Goal: Use online tool/utility: Utilize a website feature to perform a specific function

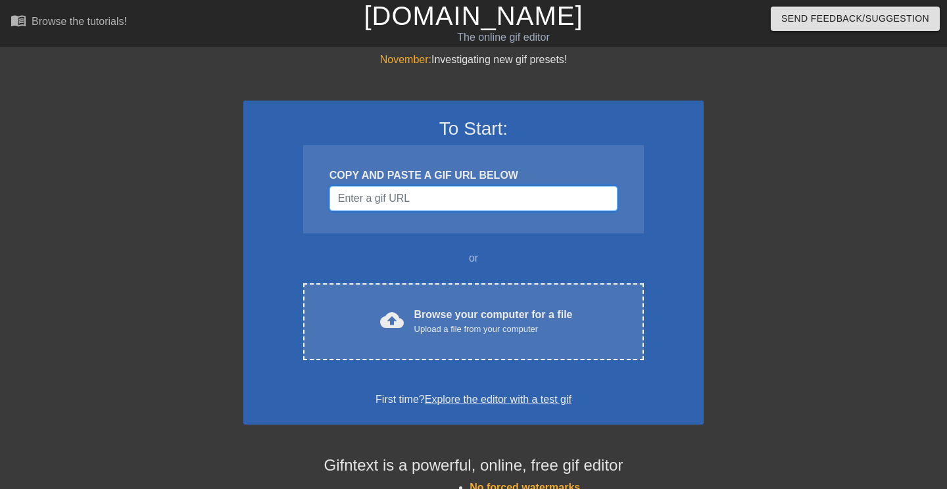
click at [399, 201] on input "Username" at bounding box center [473, 198] width 288 height 25
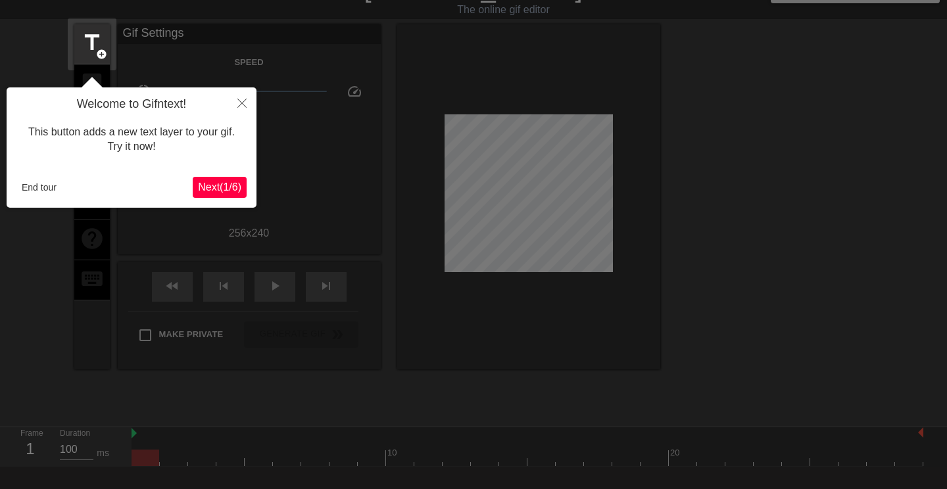
scroll to position [32, 0]
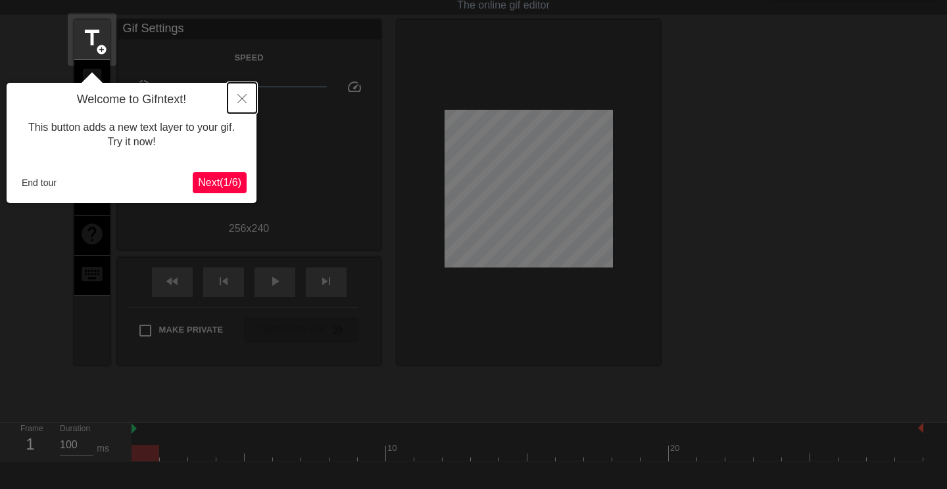
click at [245, 101] on icon "Close" at bounding box center [241, 98] width 9 height 9
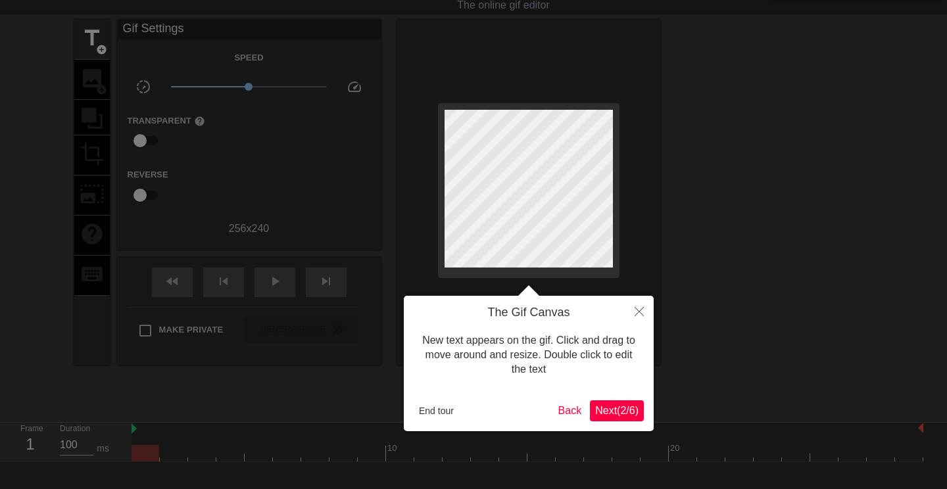
scroll to position [0, 0]
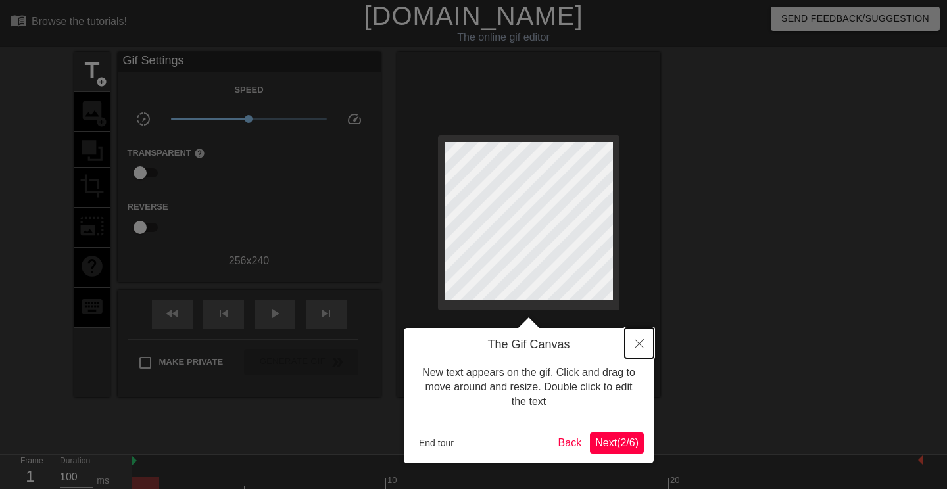
click at [639, 347] on icon "Close" at bounding box center [639, 343] width 9 height 9
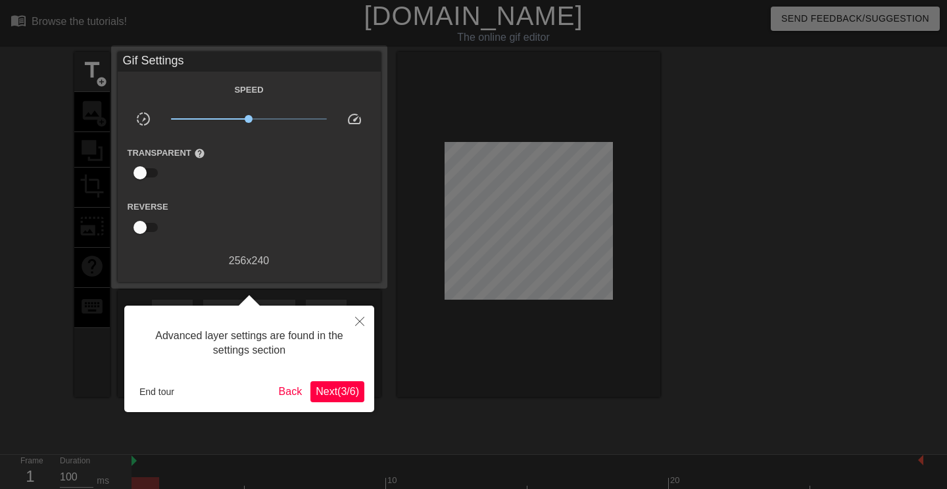
scroll to position [32, 0]
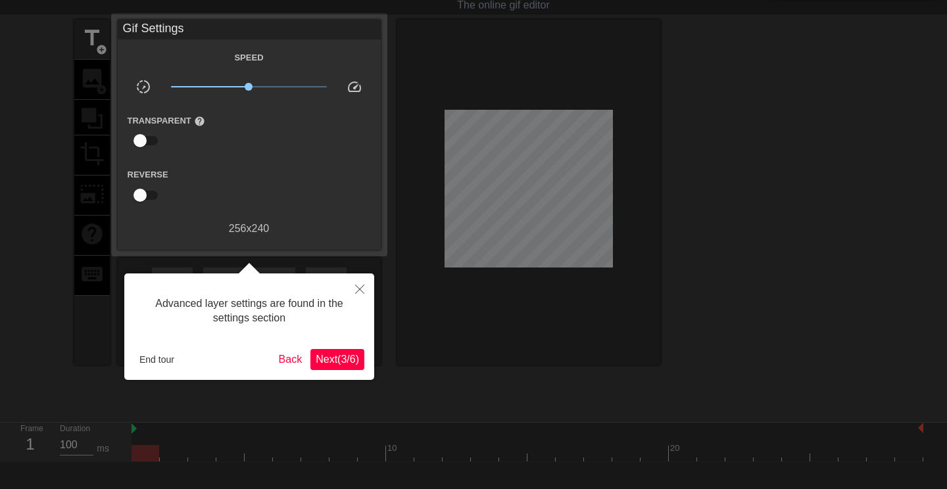
click at [332, 351] on button "Next ( 3 / 6 )" at bounding box center [337, 359] width 54 height 21
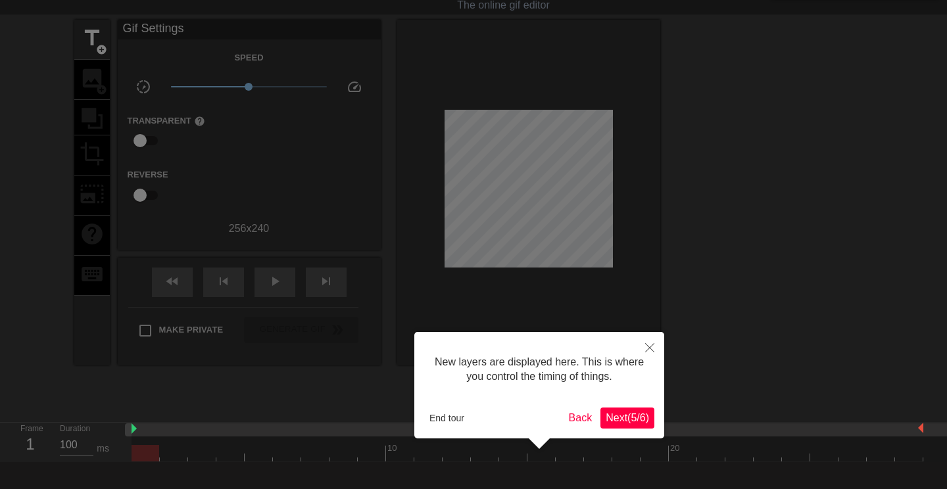
scroll to position [11, 0]
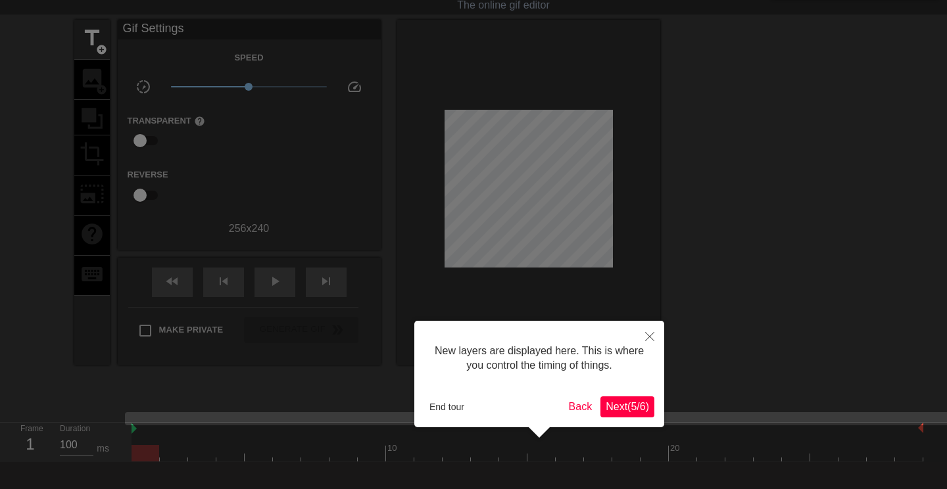
click at [618, 406] on span "Next ( 5 / 6 )" at bounding box center [627, 406] width 43 height 11
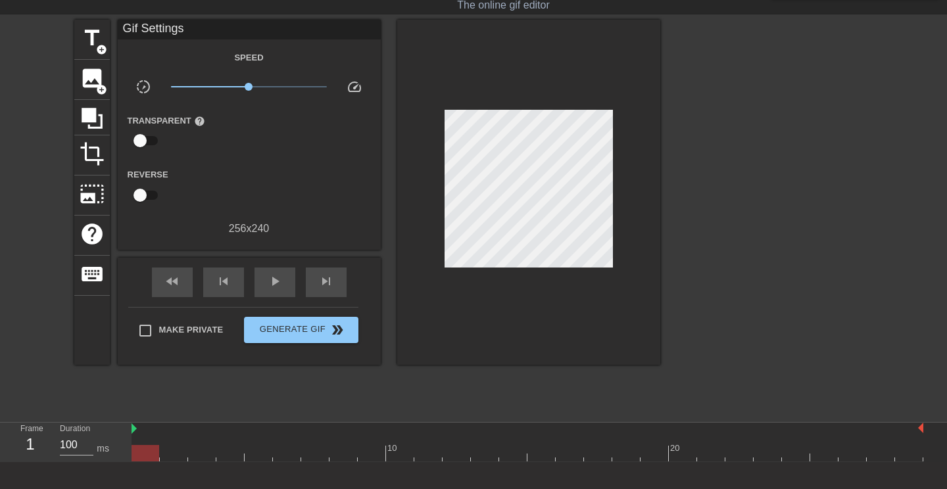
scroll to position [0, 0]
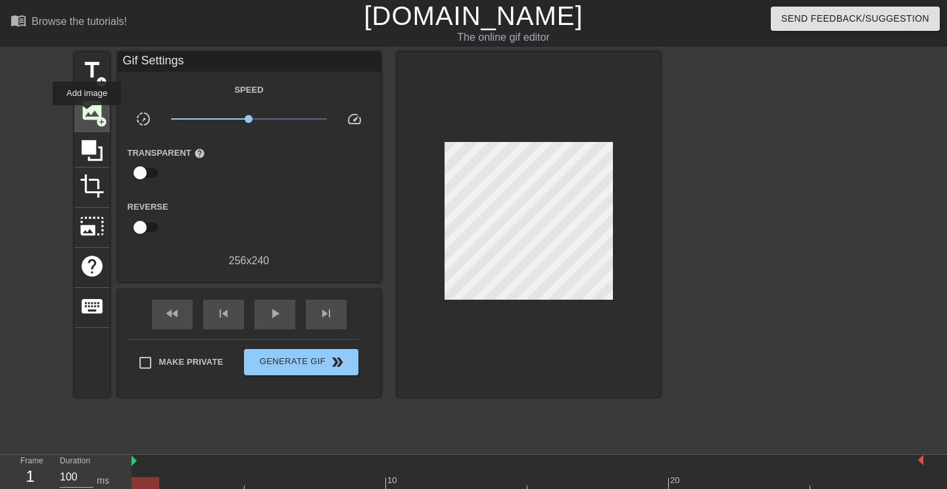
click at [87, 114] on span "image" at bounding box center [92, 110] width 25 height 25
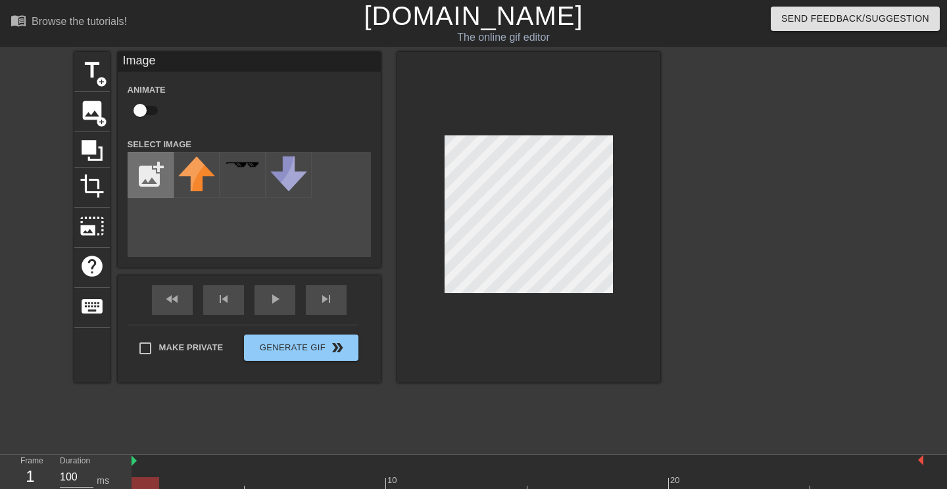
click at [152, 176] on input "file" at bounding box center [150, 175] width 45 height 45
click at [158, 182] on input "file" at bounding box center [150, 175] width 45 height 45
type input "C:\fakepath\happy-legolas-laughing-2jdoopbd348bdok8.webp"
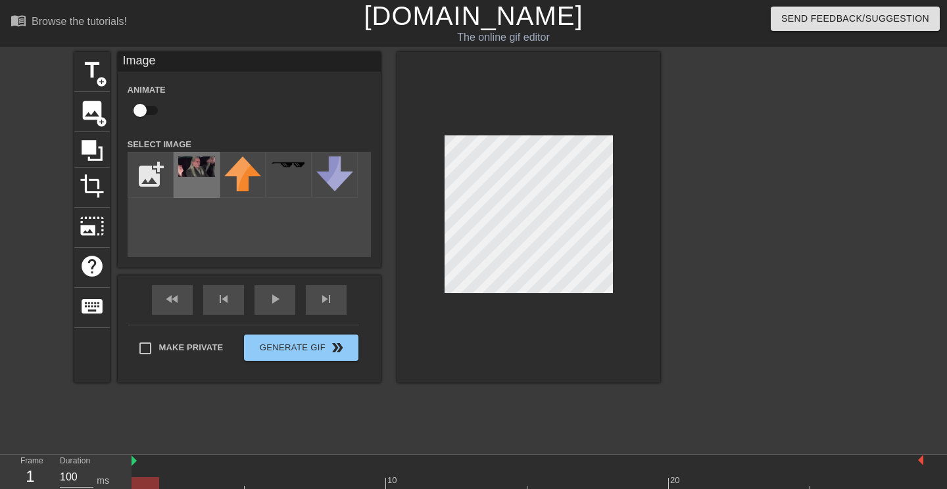
click at [183, 175] on img at bounding box center [196, 167] width 37 height 20
click at [577, 360] on div at bounding box center [528, 217] width 263 height 331
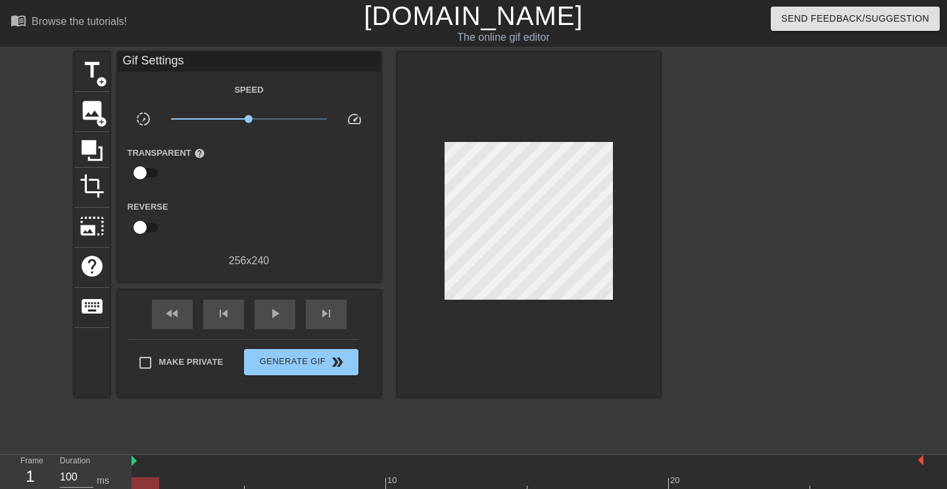
click at [141, 173] on input "checkbox" at bounding box center [140, 172] width 75 height 25
checkbox input "true"
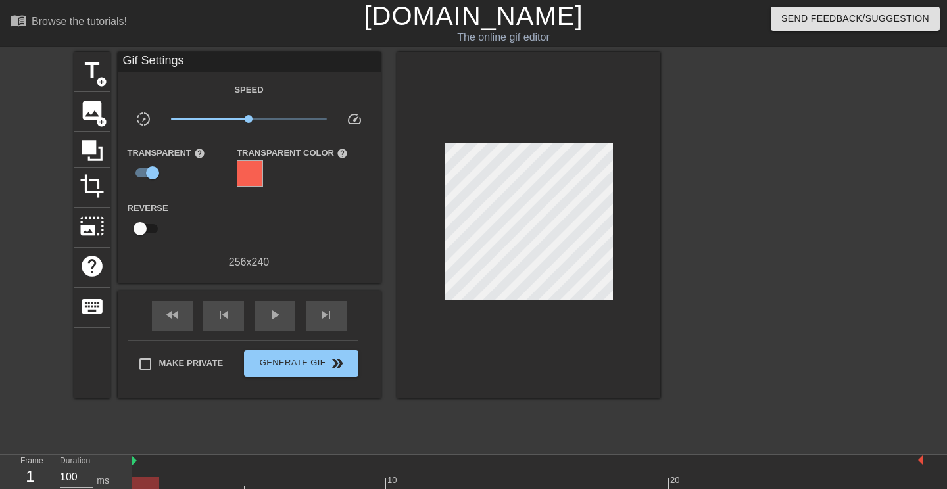
click at [251, 176] on div at bounding box center [250, 173] width 26 height 26
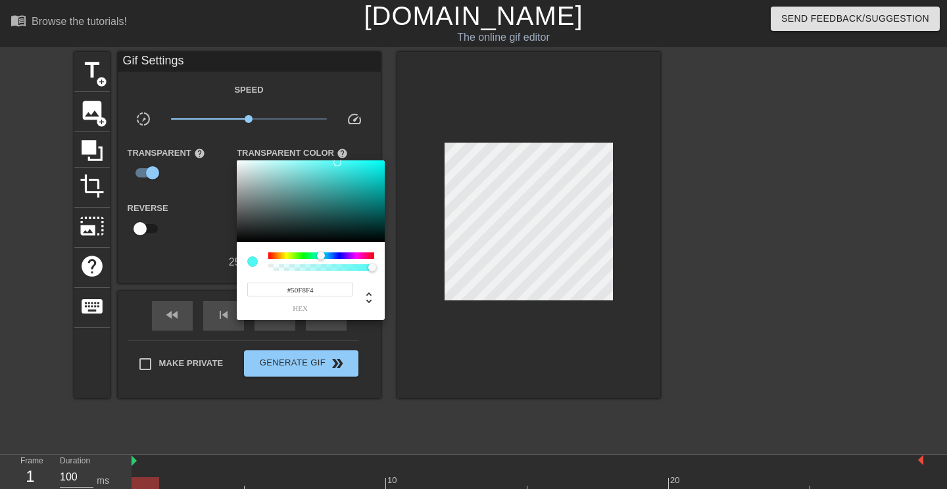
click at [321, 256] on div at bounding box center [321, 256] width 106 height 7
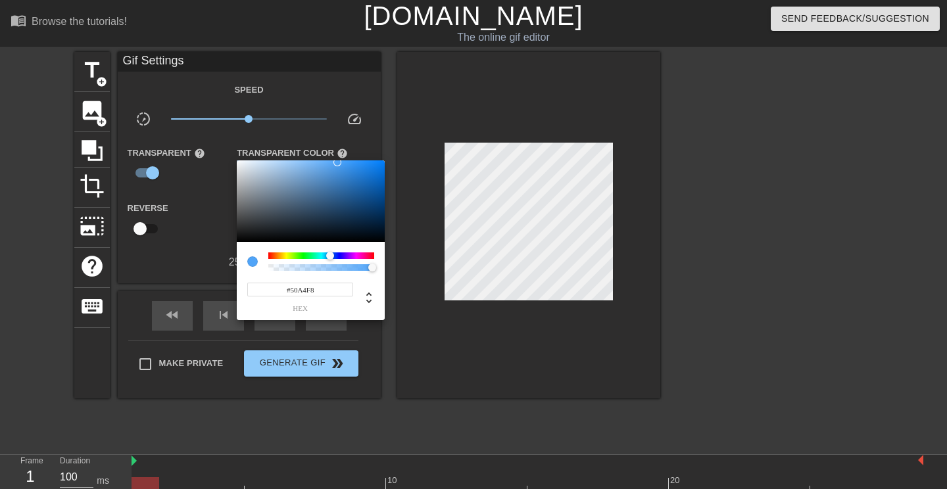
click at [330, 255] on div at bounding box center [321, 256] width 106 height 7
type input "#087BEF"
drag, startPoint x: 336, startPoint y: 164, endPoint x: 380, endPoint y: 166, distance: 44.1
click at [380, 166] on div at bounding box center [381, 166] width 8 height 8
click at [440, 406] on div at bounding box center [473, 244] width 947 height 489
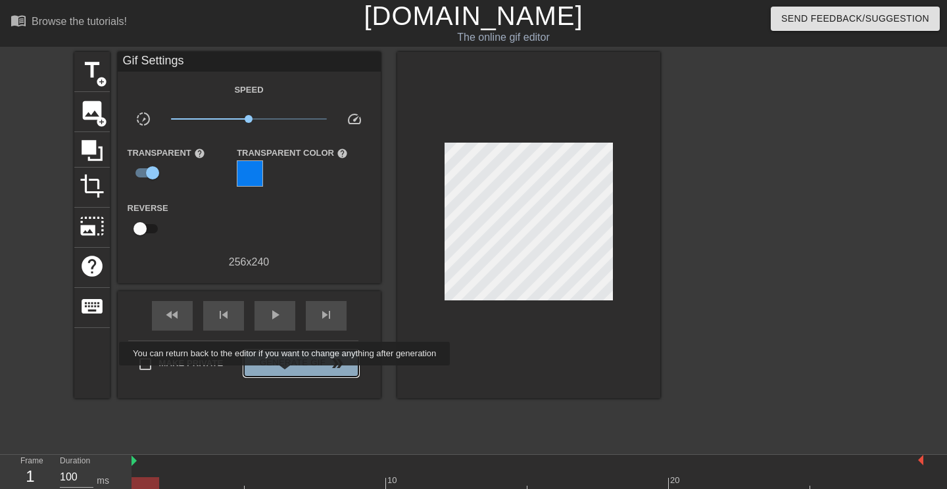
click at [293, 375] on button "Generate Gif double_arrow" at bounding box center [301, 364] width 114 height 26
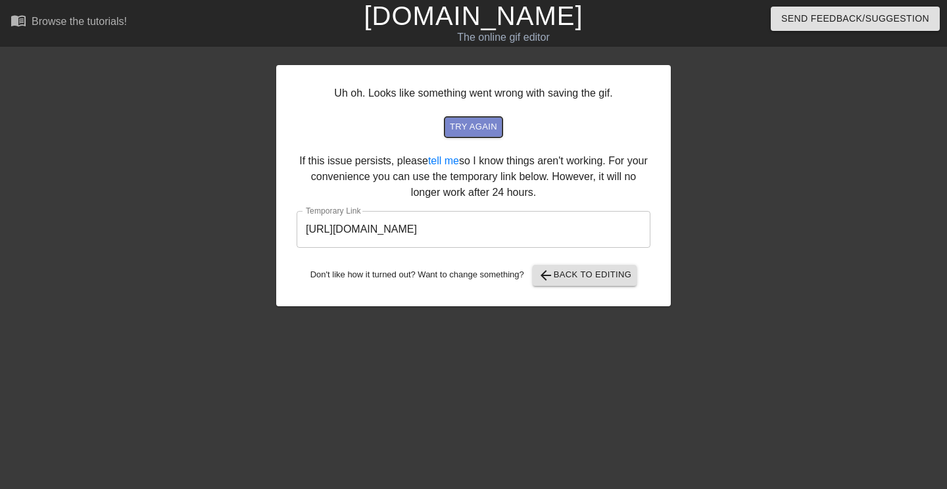
click at [476, 128] on span "try again" at bounding box center [473, 127] width 47 height 15
click at [570, 272] on span "arrow_back Back to Editing" at bounding box center [585, 276] width 94 height 16
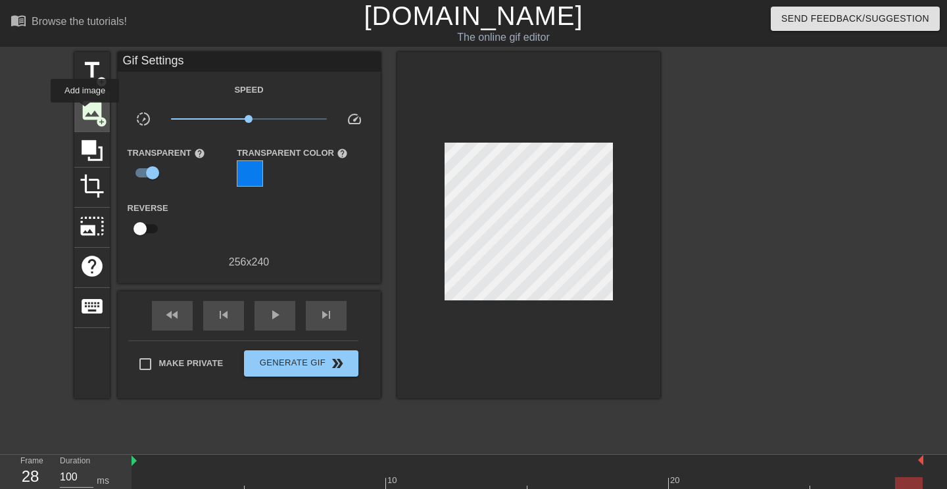
click at [85, 112] on span "image" at bounding box center [92, 110] width 25 height 25
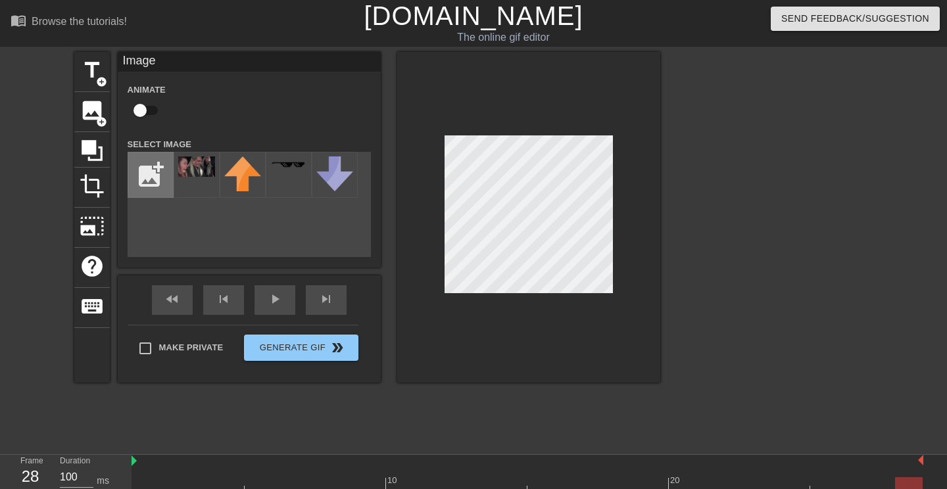
click at [154, 181] on input "file" at bounding box center [150, 175] width 45 height 45
type input "C:\fakepath\elf_PNG25.png"
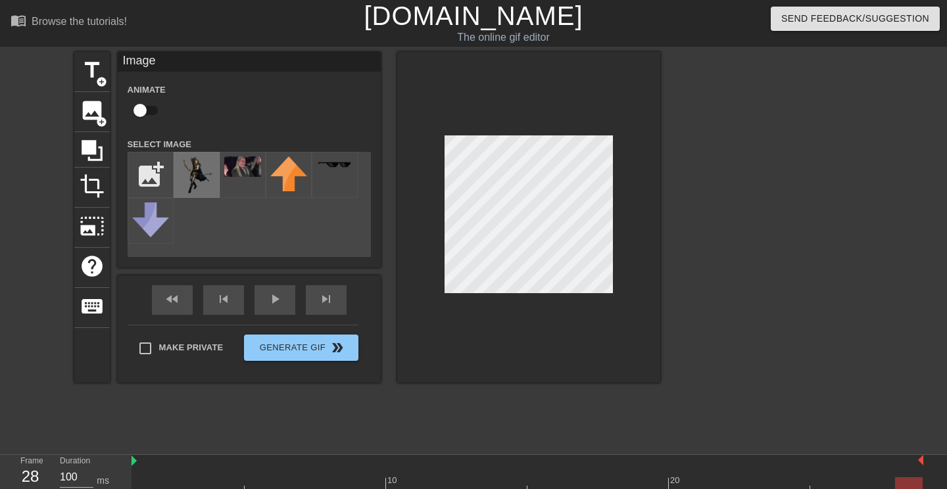
click at [202, 185] on img at bounding box center [196, 175] width 37 height 37
click at [278, 316] on div "fast_rewind skip_previous play_arrow skip_next" at bounding box center [249, 300] width 214 height 49
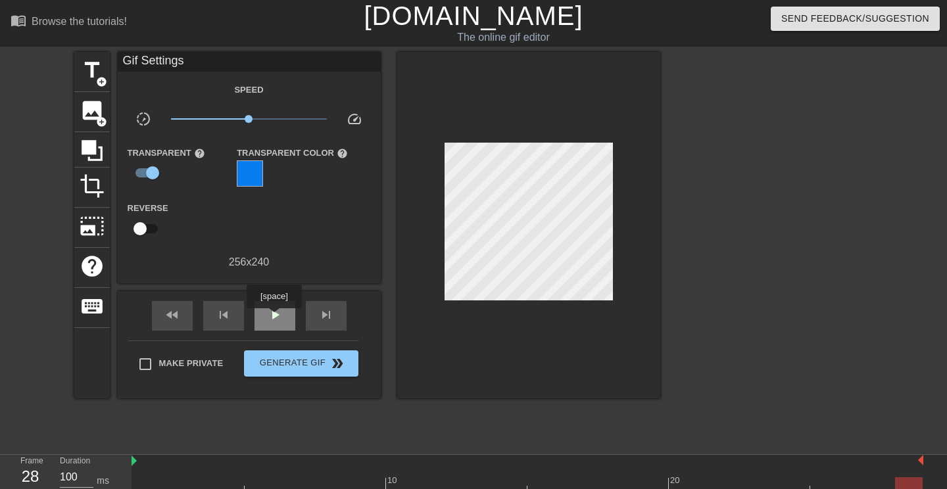
click at [276, 318] on span "play_arrow" at bounding box center [275, 315] width 16 height 16
click at [277, 318] on span "pause" at bounding box center [275, 315] width 16 height 16
click at [226, 322] on span "skip_previous" at bounding box center [224, 315] width 16 height 16
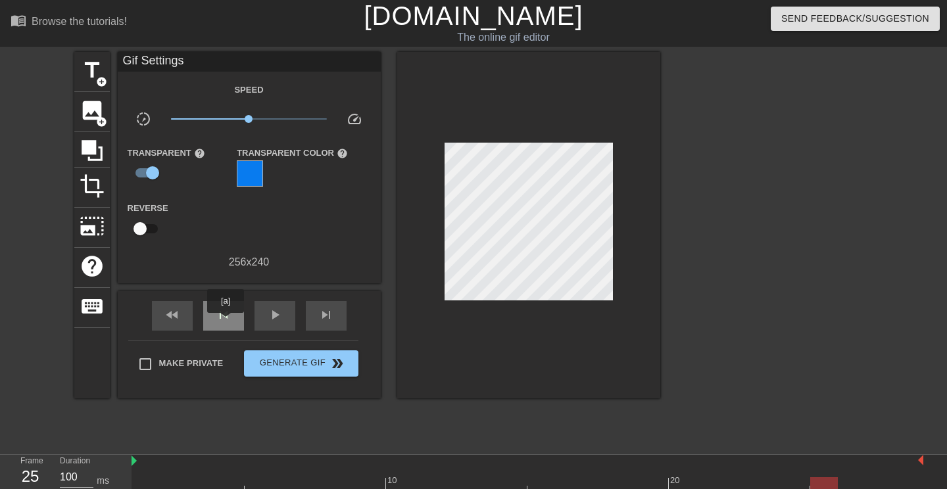
click at [226, 322] on span "skip_previous" at bounding box center [224, 315] width 16 height 16
type input "300"
click at [95, 116] on span "image" at bounding box center [92, 110] width 25 height 25
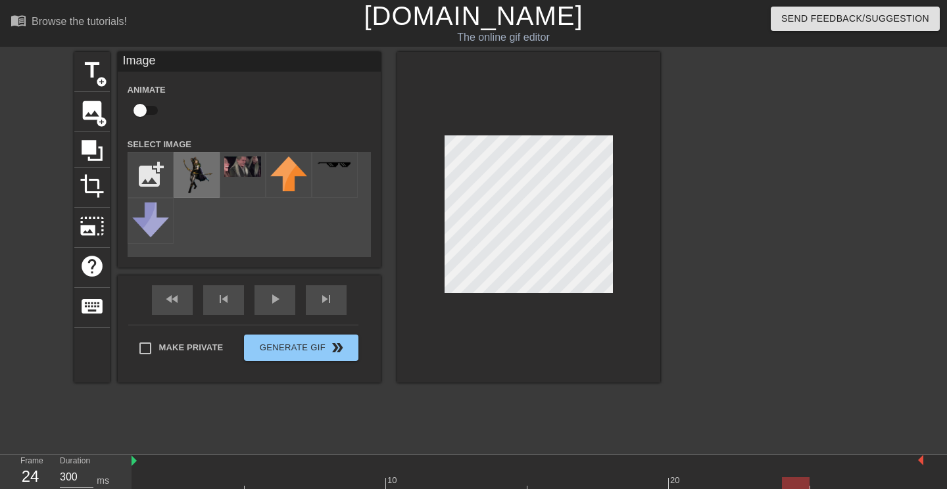
click at [196, 170] on img at bounding box center [196, 175] width 37 height 37
click at [205, 181] on img at bounding box center [196, 175] width 37 height 37
click at [156, 189] on input "file" at bounding box center [150, 175] width 45 height 45
type input "C:\fakepath\elf_PNG25.png"
click at [210, 182] on img at bounding box center [196, 175] width 37 height 37
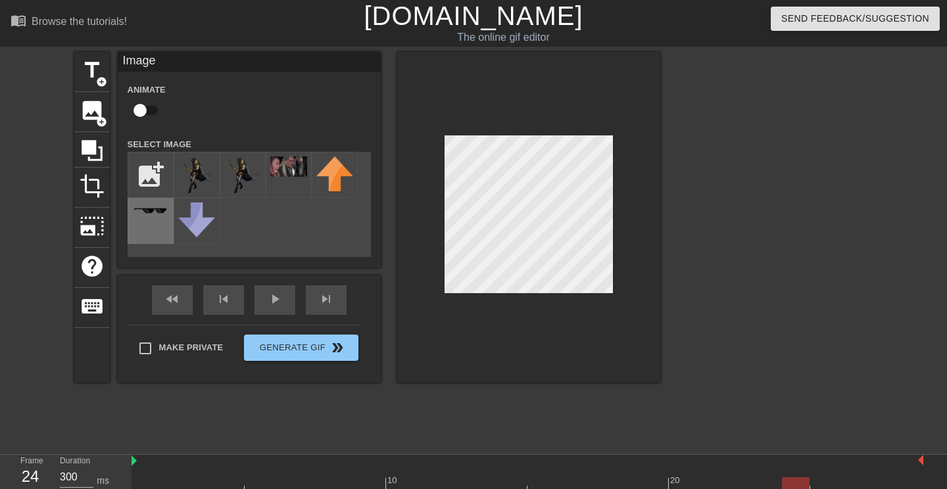
click at [155, 222] on div at bounding box center [151, 221] width 46 height 46
click at [180, 183] on img at bounding box center [196, 175] width 37 height 37
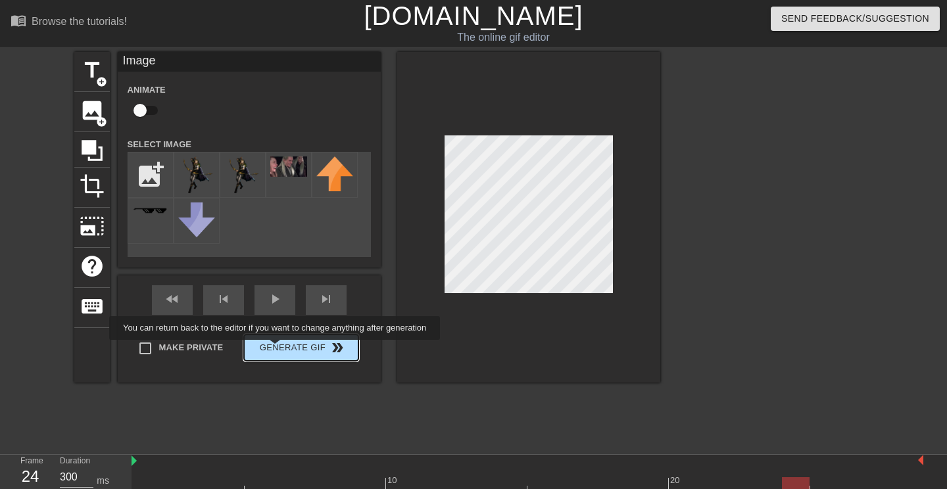
click at [283, 350] on button "Generate Gif double_arrow" at bounding box center [301, 348] width 114 height 26
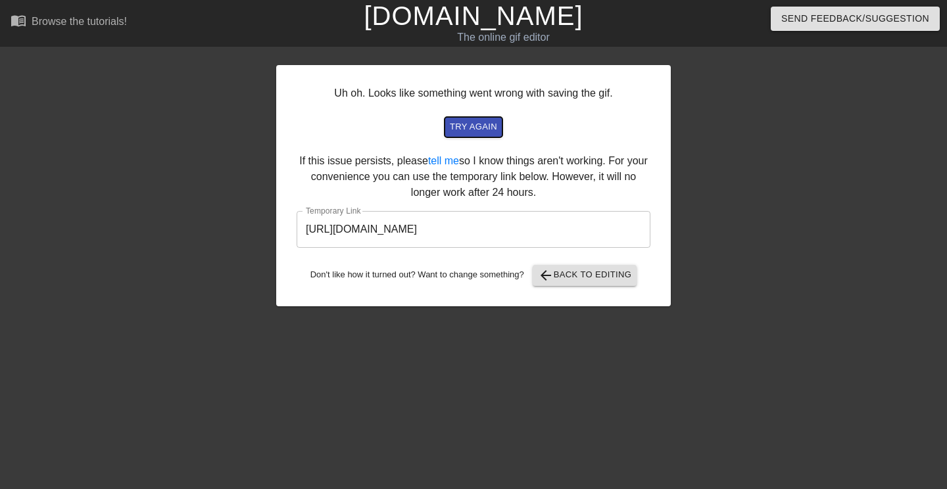
click at [483, 132] on span "try again" at bounding box center [473, 127] width 47 height 15
click at [554, 282] on span "arrow_back" at bounding box center [546, 276] width 16 height 16
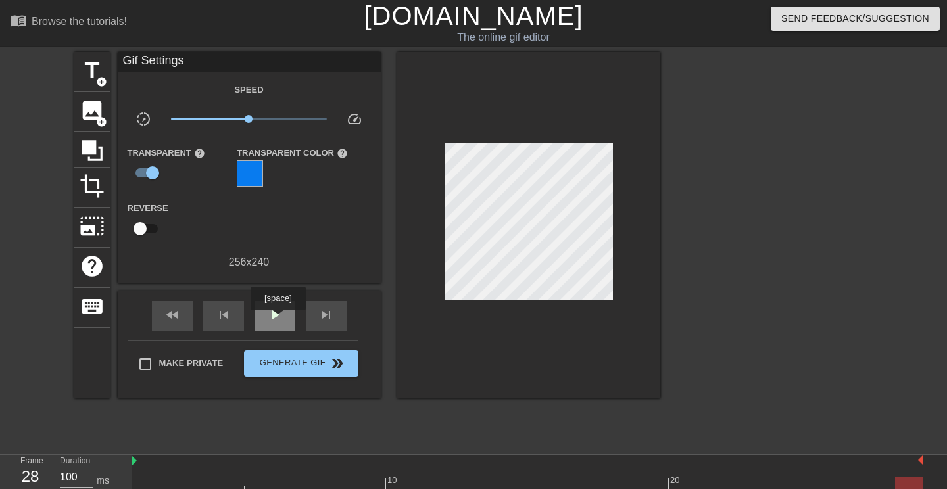
click at [280, 320] on span "play_arrow" at bounding box center [275, 315] width 16 height 16
click at [262, 320] on div "pause" at bounding box center [275, 316] width 41 height 30
click at [229, 316] on span "skip_previous" at bounding box center [224, 315] width 16 height 16
click at [318, 319] on span "skip_next" at bounding box center [326, 315] width 16 height 16
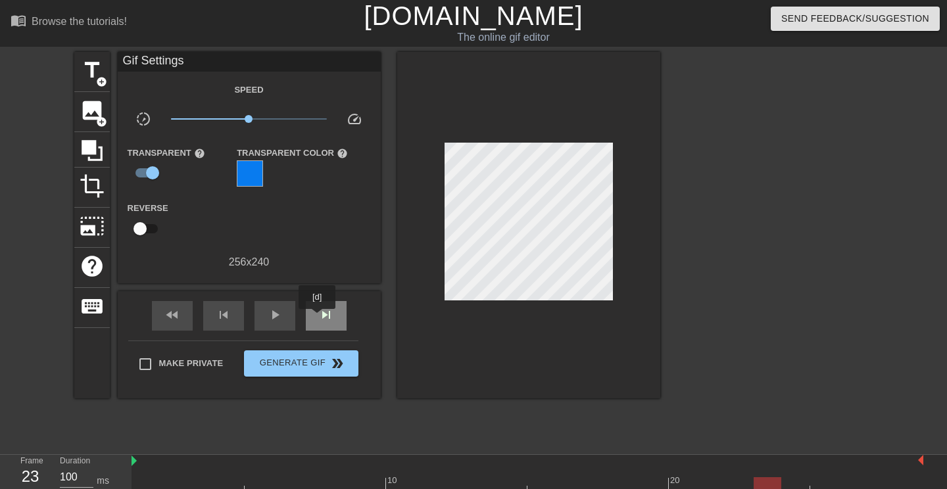
type input "300"
click at [92, 115] on span "image" at bounding box center [92, 110] width 25 height 25
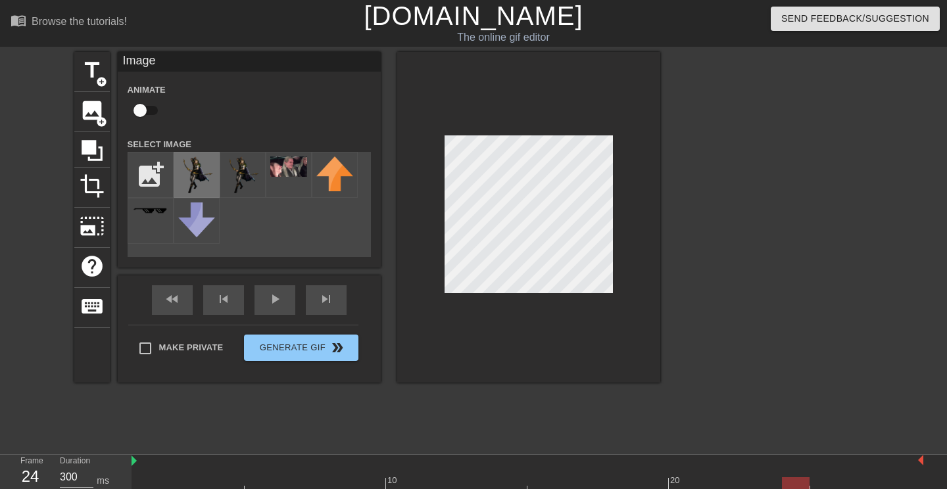
click at [206, 180] on img at bounding box center [196, 175] width 37 height 37
click at [627, 119] on div at bounding box center [528, 217] width 263 height 331
click at [93, 110] on span "image" at bounding box center [92, 110] width 25 height 25
click at [210, 178] on img at bounding box center [196, 175] width 37 height 37
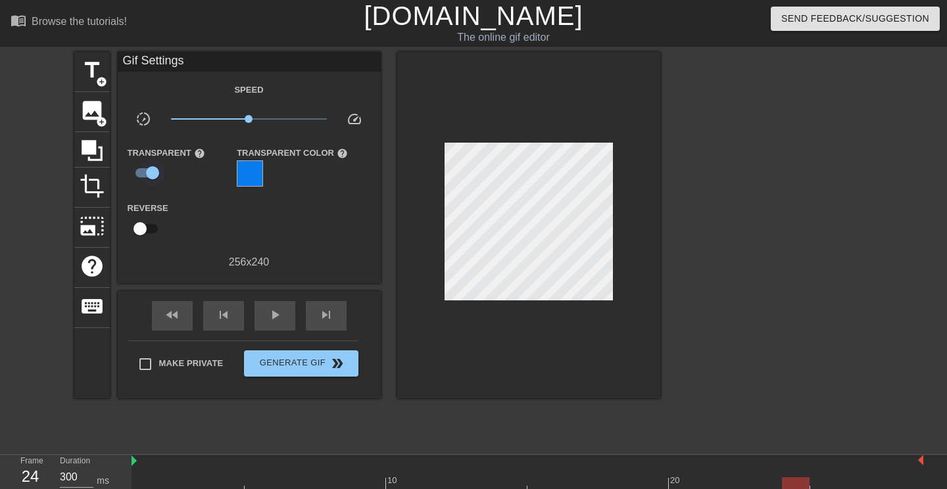
click at [155, 174] on input "checkbox" at bounding box center [152, 172] width 75 height 25
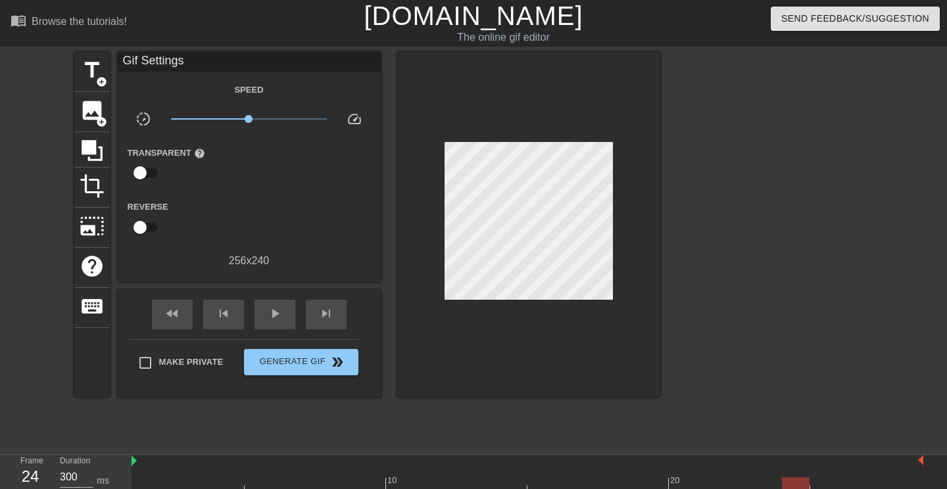
click at [142, 170] on input "checkbox" at bounding box center [140, 172] width 75 height 25
checkbox input "true"
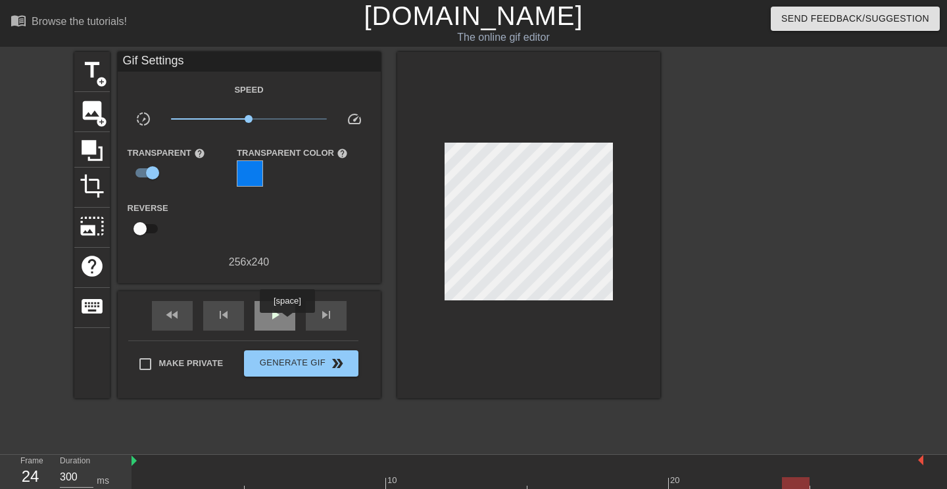
click at [280, 318] on span "play_arrow" at bounding box center [275, 315] width 16 height 16
type input "100"
click at [153, 175] on input "checkbox" at bounding box center [152, 172] width 75 height 25
checkbox input "false"
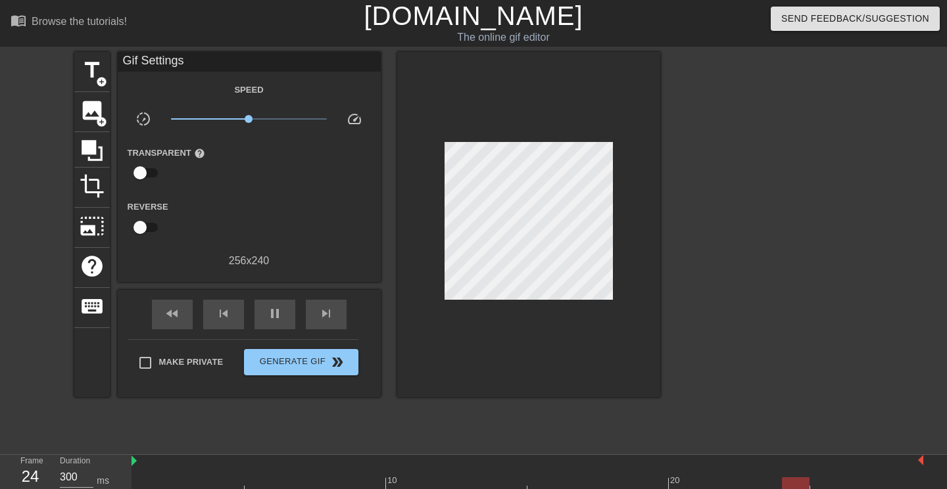
type input "100"
click at [143, 178] on input "checkbox" at bounding box center [140, 172] width 75 height 25
checkbox input "true"
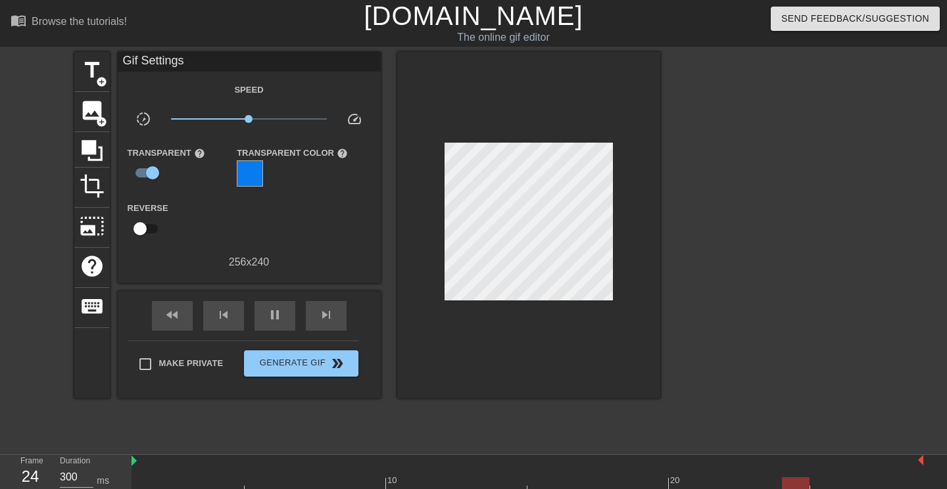
type input "100"
click at [142, 232] on input "checkbox" at bounding box center [140, 228] width 75 height 25
checkbox input "true"
type input "100"
click at [142, 232] on input "checkbox" at bounding box center [152, 228] width 75 height 25
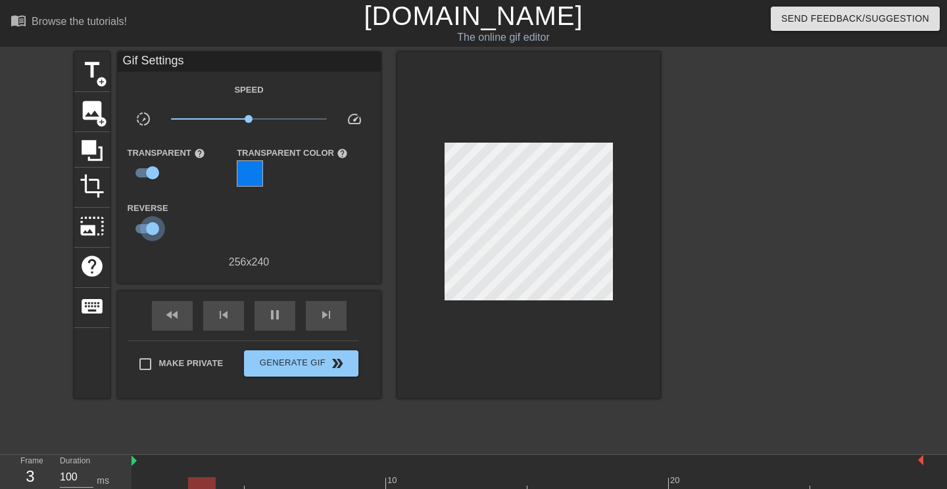
checkbox input "false"
click at [93, 151] on icon at bounding box center [92, 150] width 21 height 21
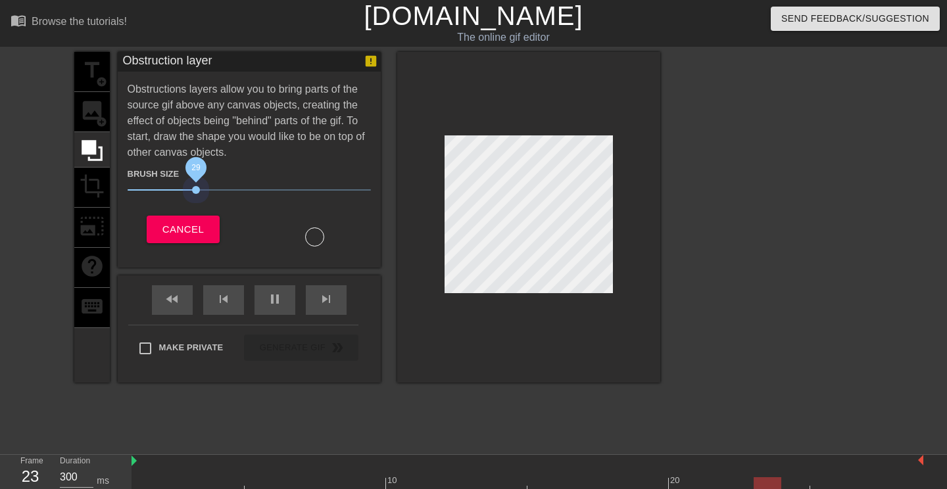
drag, startPoint x: 200, startPoint y: 189, endPoint x: 193, endPoint y: 214, distance: 25.8
click at [193, 214] on div "Brush Size 29 Cancel" at bounding box center [249, 203] width 243 height 86
click at [316, 241] on div at bounding box center [315, 237] width 18 height 18
click at [195, 228] on span "Cancel" at bounding box center [182, 229] width 41 height 17
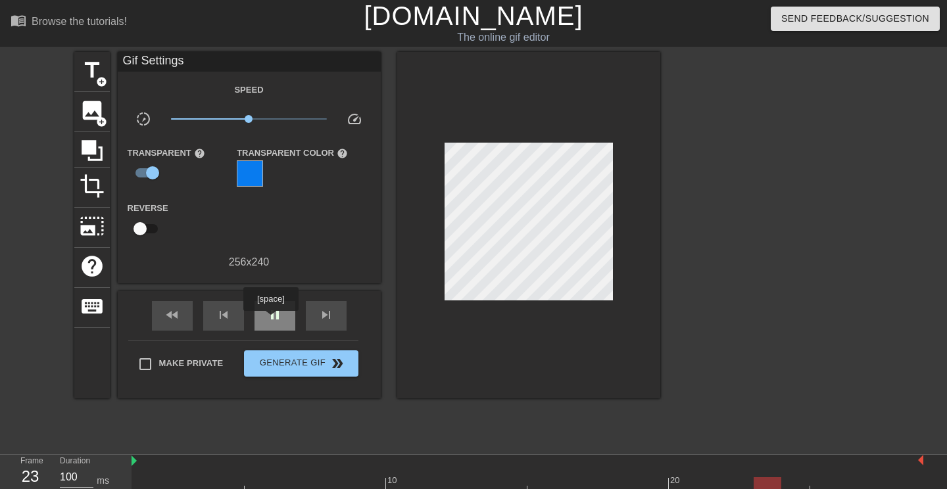
type input "300"
click at [272, 320] on span "pause" at bounding box center [275, 315] width 16 height 16
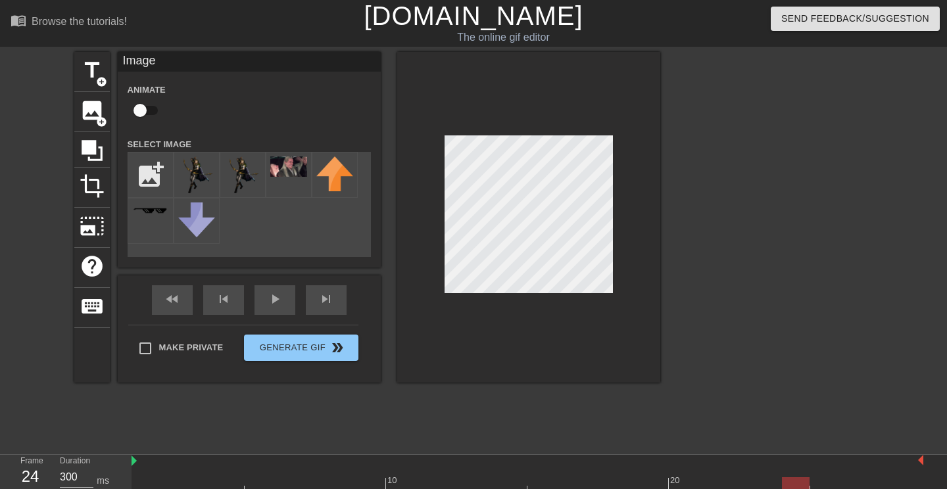
click at [141, 111] on input "checkbox" at bounding box center [140, 110] width 75 height 25
checkbox input "true"
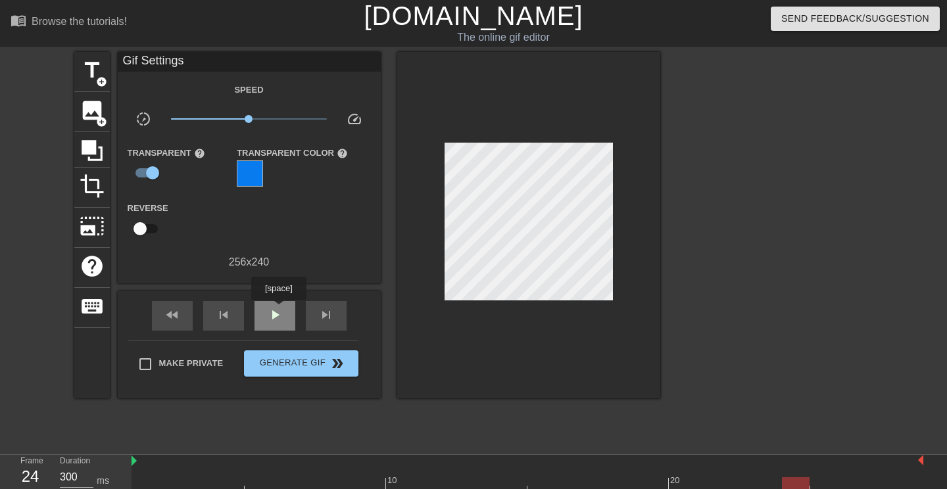
click at [280, 310] on div "play_arrow" at bounding box center [275, 316] width 41 height 30
click at [247, 175] on div at bounding box center [250, 173] width 26 height 26
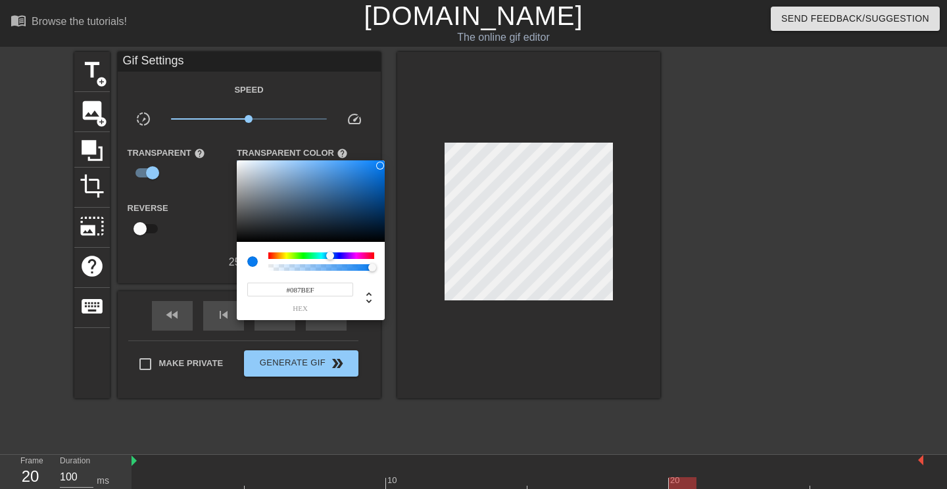
type input "1100"
type input "#8D08EF"
type input "100"
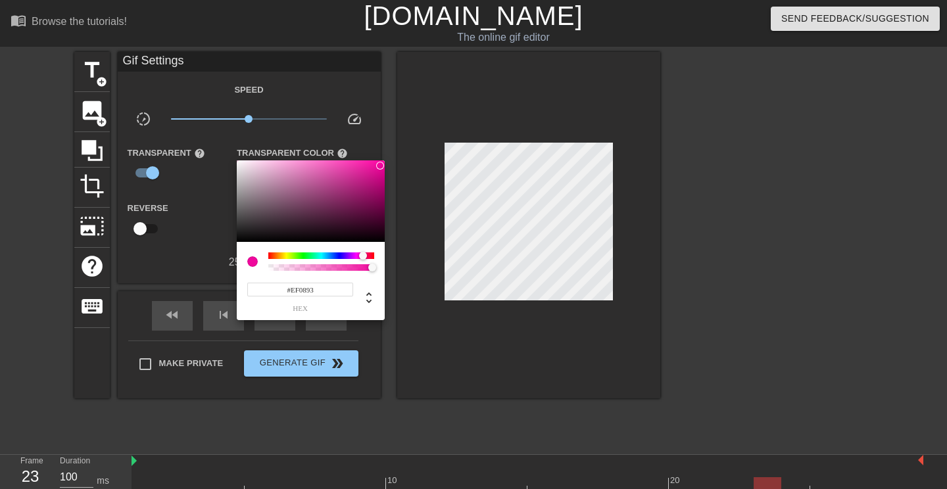
type input "#EF088B"
type input "300"
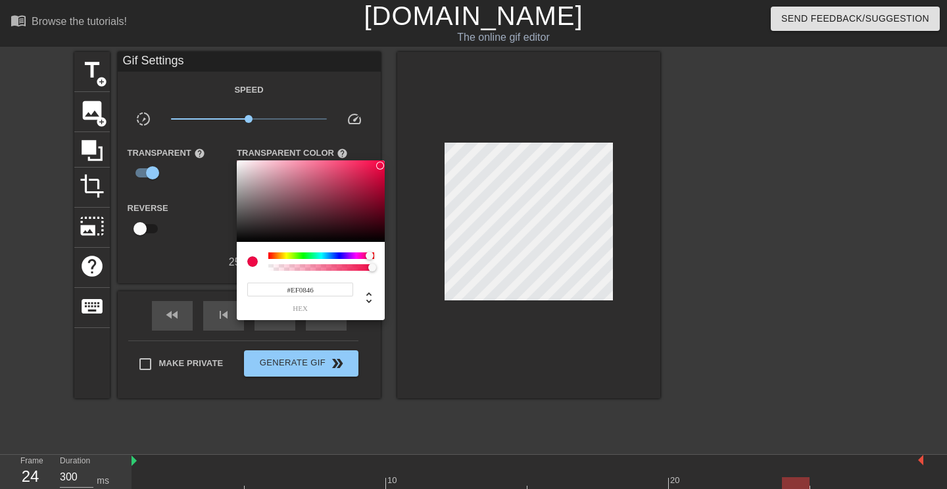
type input "#EF083D"
drag, startPoint x: 329, startPoint y: 255, endPoint x: 370, endPoint y: 256, distance: 40.8
click at [370, 256] on div at bounding box center [370, 256] width 8 height 8
click at [193, 255] on div at bounding box center [473, 244] width 947 height 489
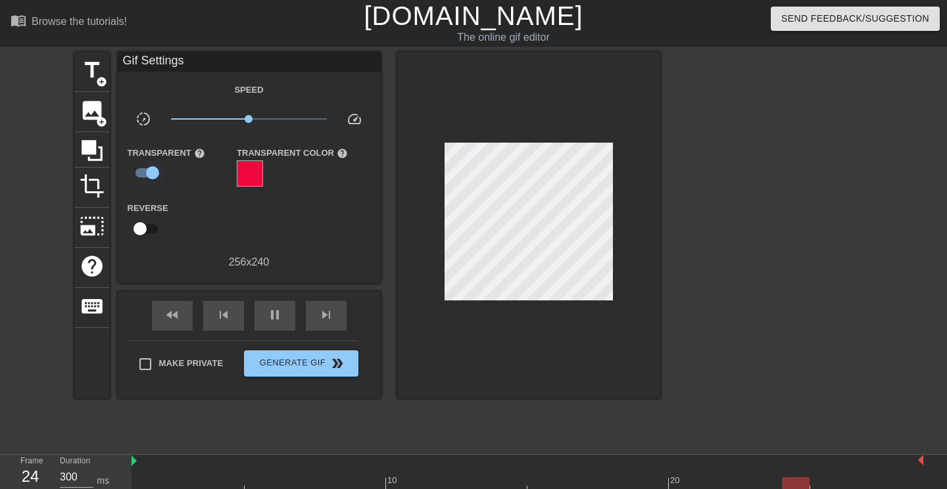
type input "100"
click at [155, 172] on input "checkbox" at bounding box center [152, 172] width 75 height 25
checkbox input "false"
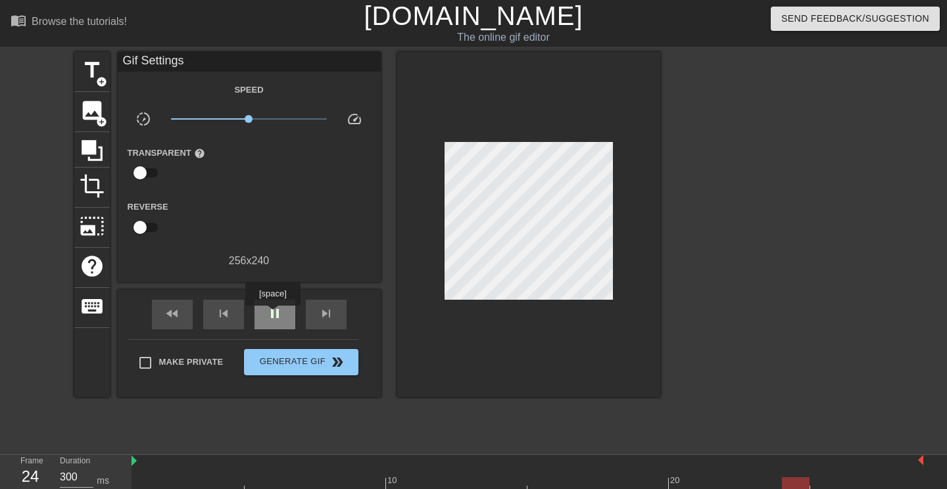
click at [274, 315] on span "pause" at bounding box center [275, 314] width 16 height 16
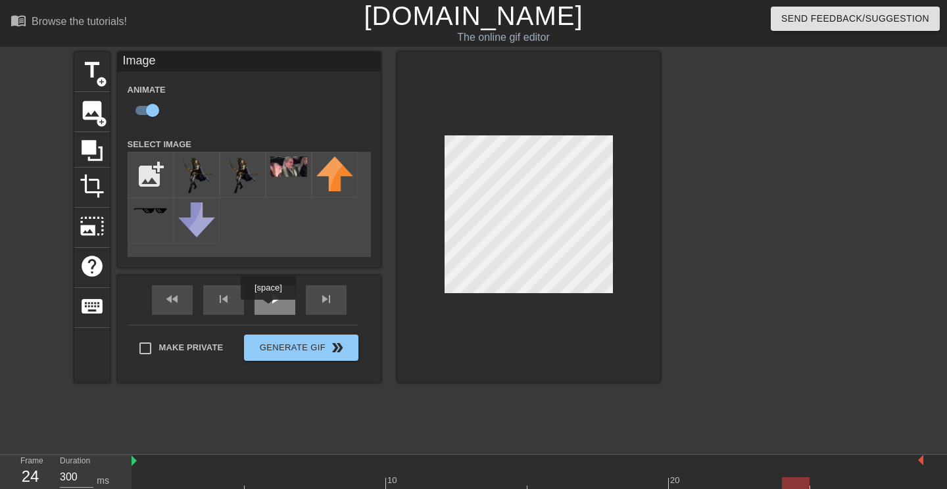
click at [269, 308] on div "play_arrow" at bounding box center [275, 300] width 41 height 30
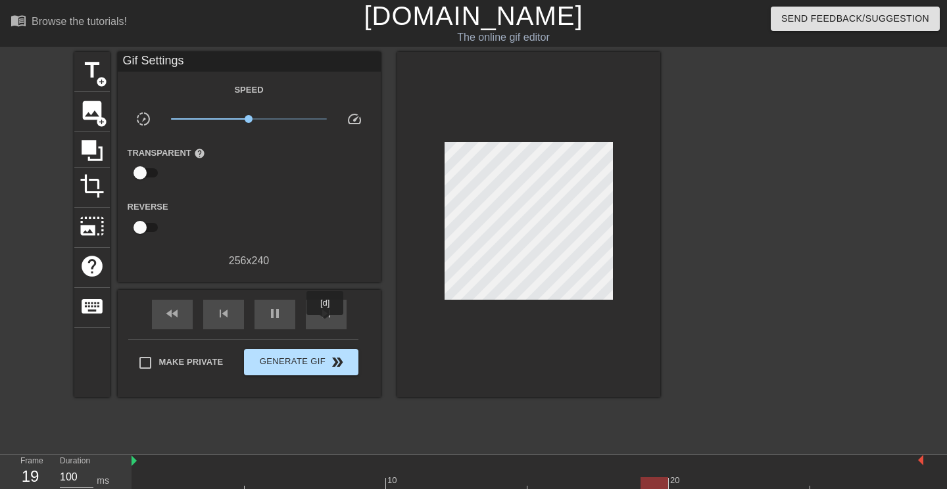
type input "1100"
click at [309, 366] on span "Generate Gif double_arrow" at bounding box center [300, 362] width 103 height 16
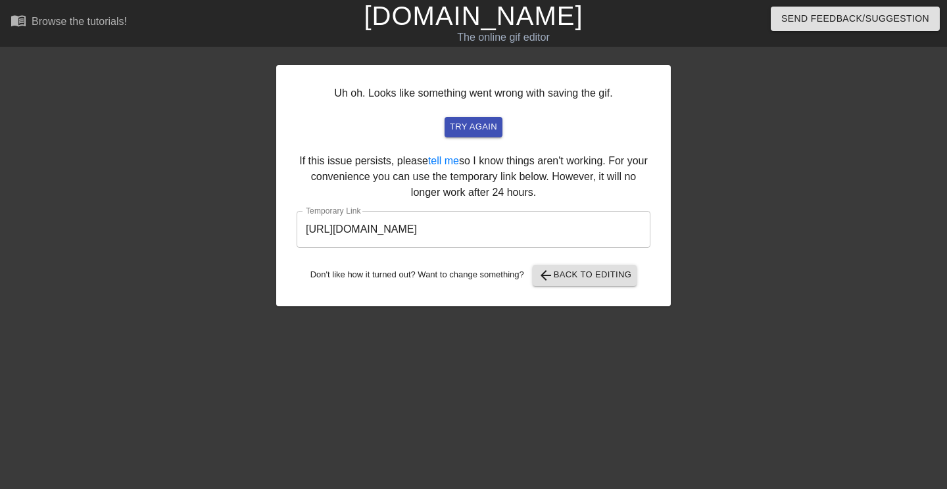
click at [508, 231] on input "https://www.gifntext.com/temp_generations/c4SHbRlc.gif" at bounding box center [474, 229] width 354 height 37
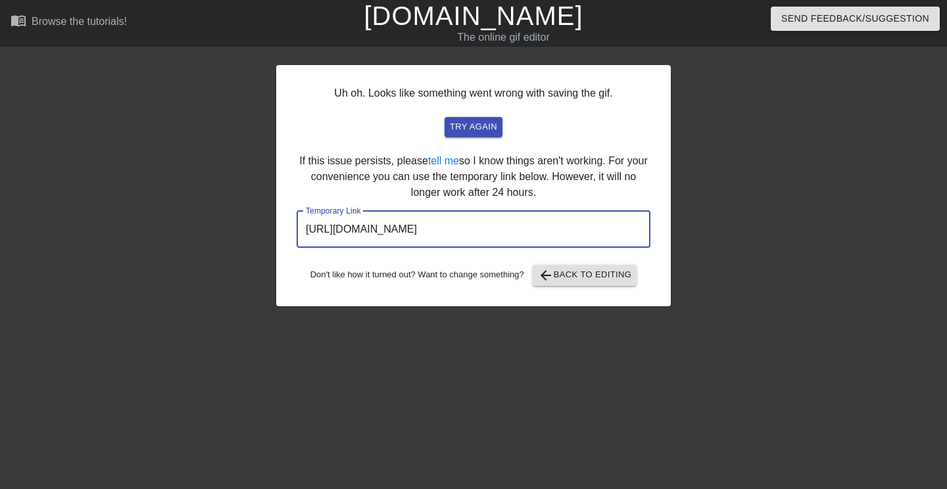
click at [508, 231] on input "https://www.gifntext.com/temp_generations/c4SHbRlc.gif" at bounding box center [474, 229] width 354 height 37
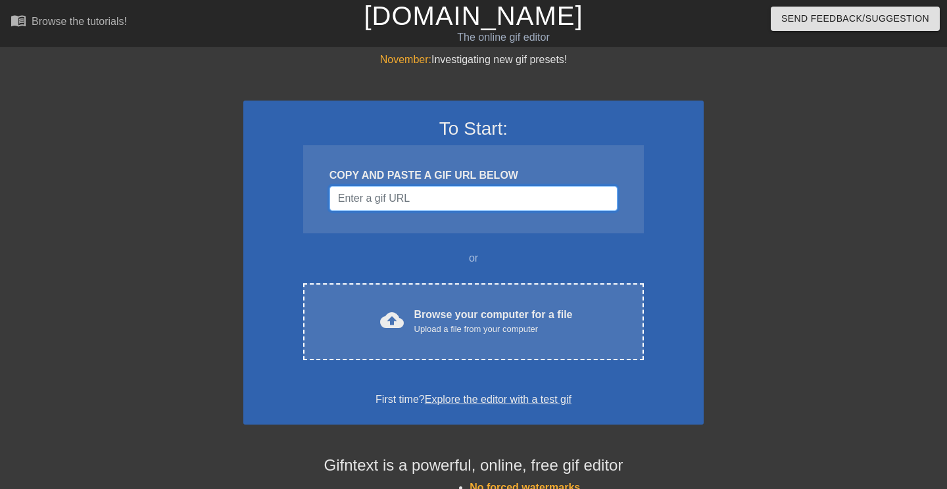
click at [405, 202] on input "Username" at bounding box center [473, 198] width 288 height 25
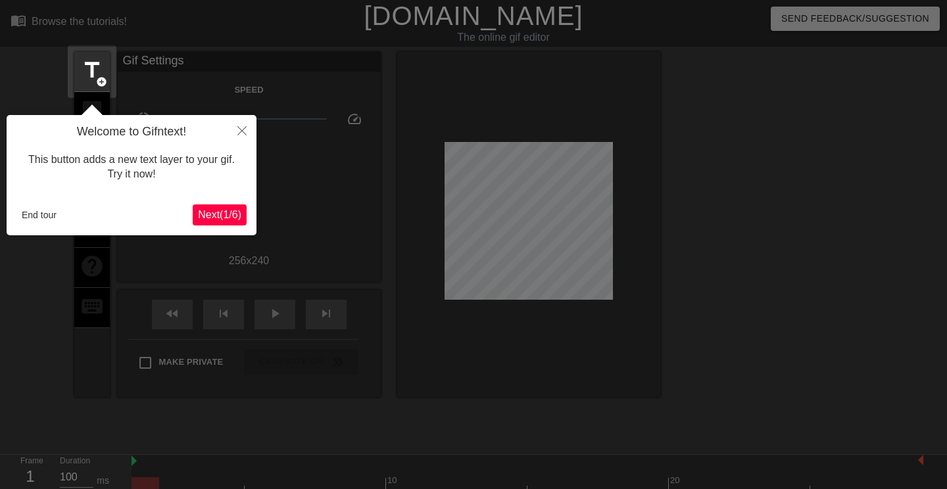
scroll to position [32, 0]
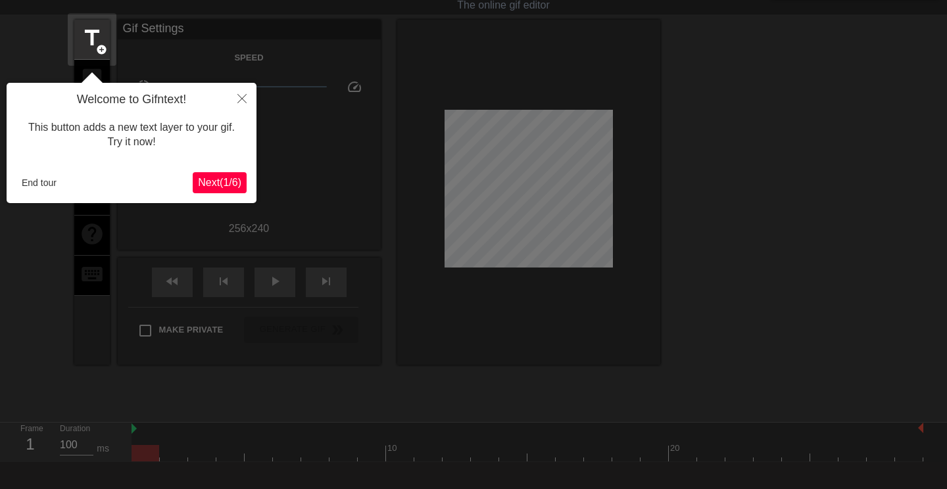
click at [214, 185] on span "Next ( 1 / 6 )" at bounding box center [219, 182] width 43 height 11
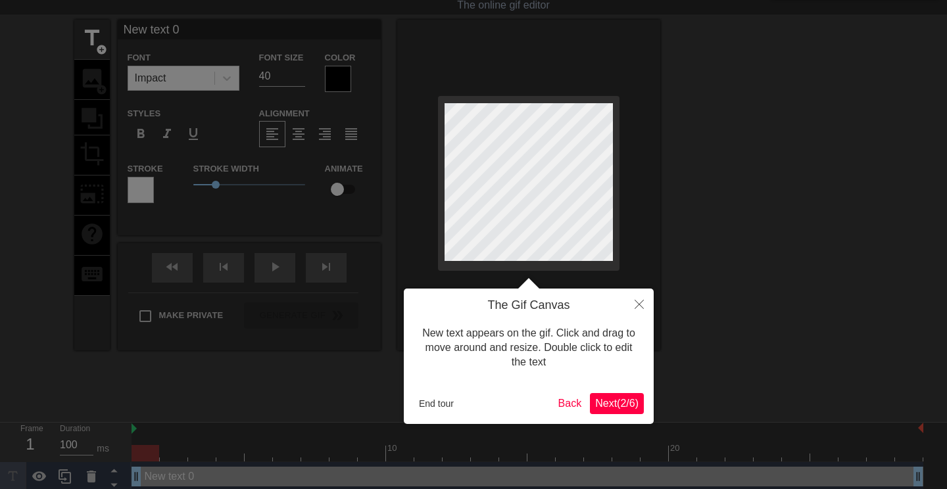
scroll to position [0, 0]
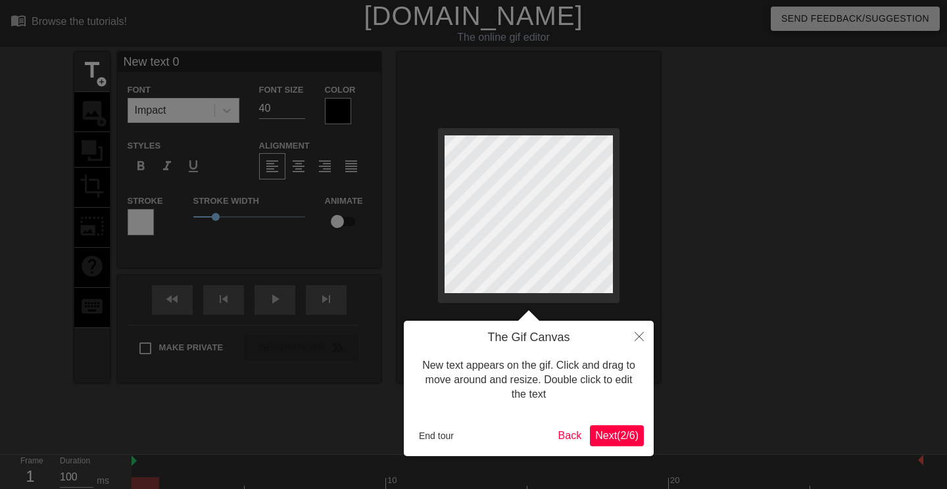
click at [623, 435] on span "Next ( 2 / 6 )" at bounding box center [616, 435] width 43 height 11
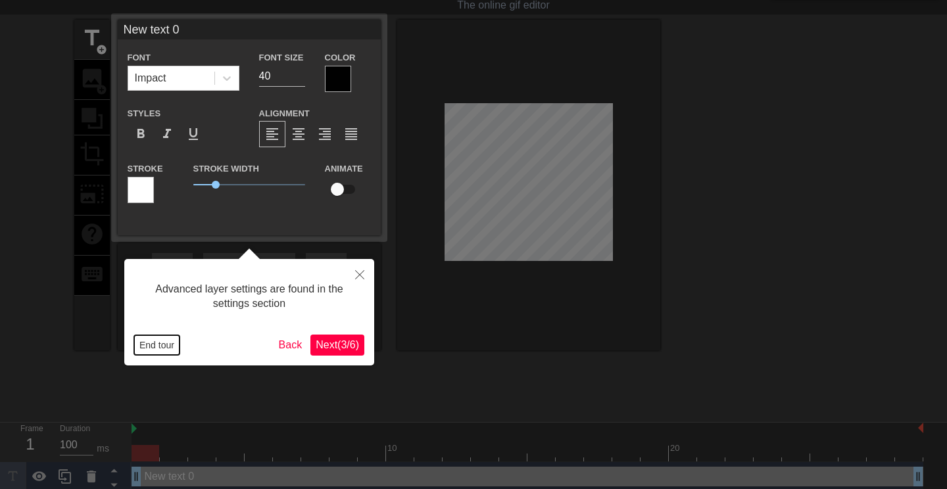
click at [157, 348] on button "End tour" at bounding box center [156, 345] width 45 height 20
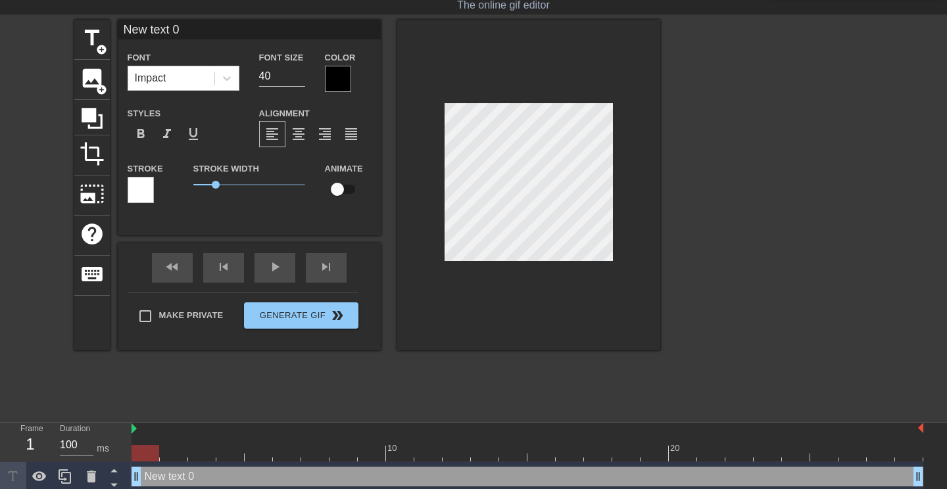
scroll to position [0, 0]
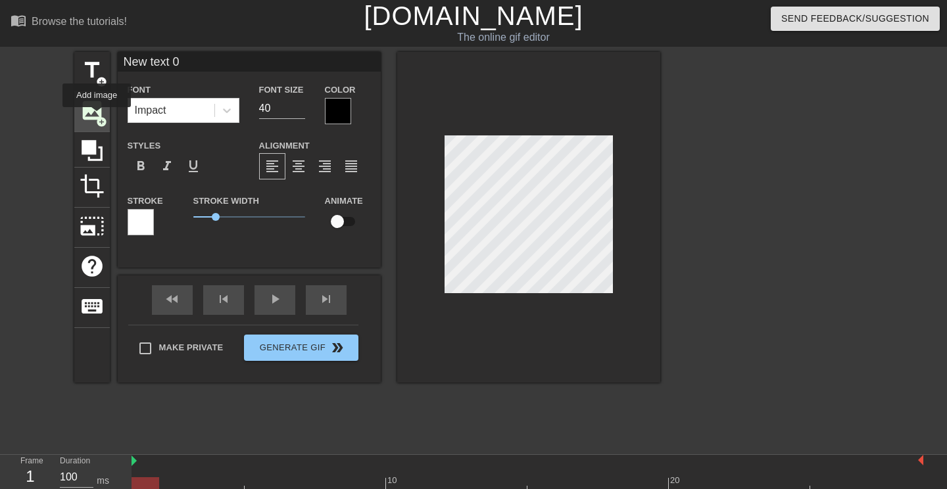
click at [97, 116] on span "add_circle" at bounding box center [101, 121] width 11 height 11
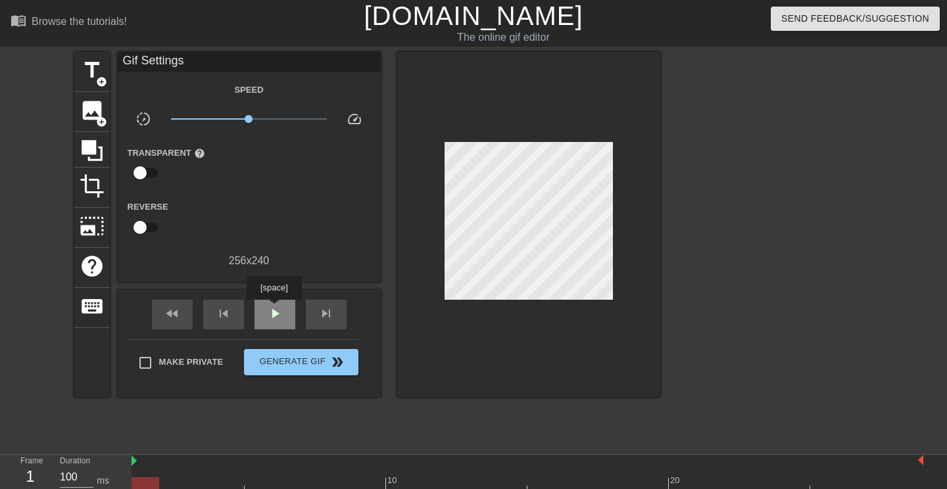
click at [278, 312] on span "play_arrow" at bounding box center [275, 314] width 16 height 16
type input "300"
click at [282, 316] on span "pause" at bounding box center [275, 314] width 16 height 16
click at [95, 110] on span "image" at bounding box center [92, 110] width 25 height 25
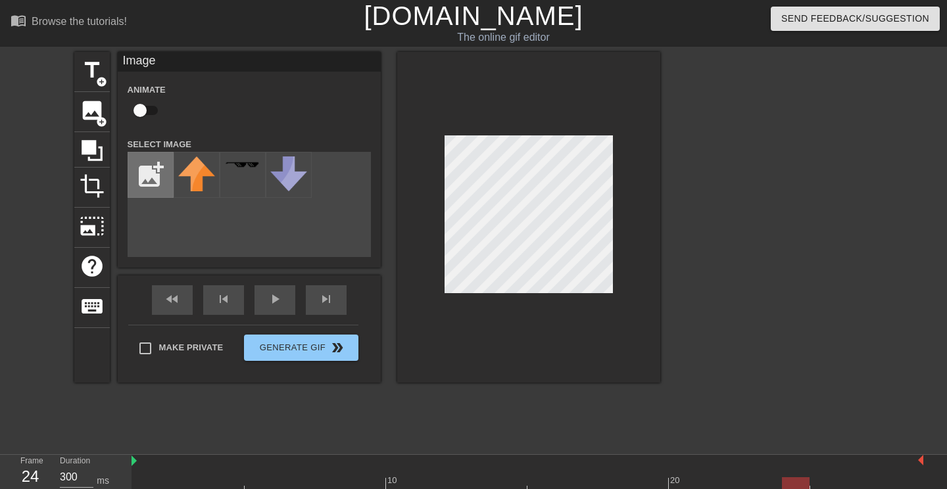
click at [148, 170] on input "file" at bounding box center [150, 175] width 45 height 45
type input "C:\fakepath\legolas-using-bow-as-violin-bf2lz1gd9yc9yuug.gif"
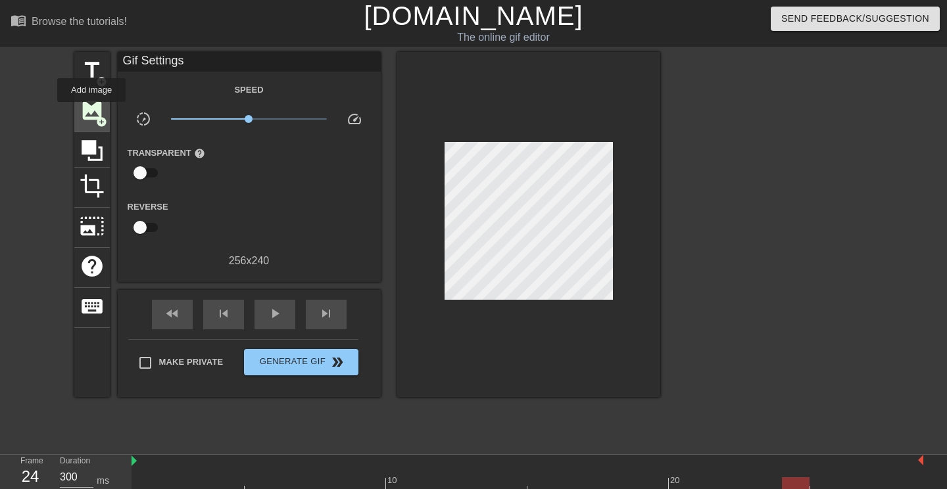
click at [91, 108] on span "image" at bounding box center [92, 110] width 25 height 25
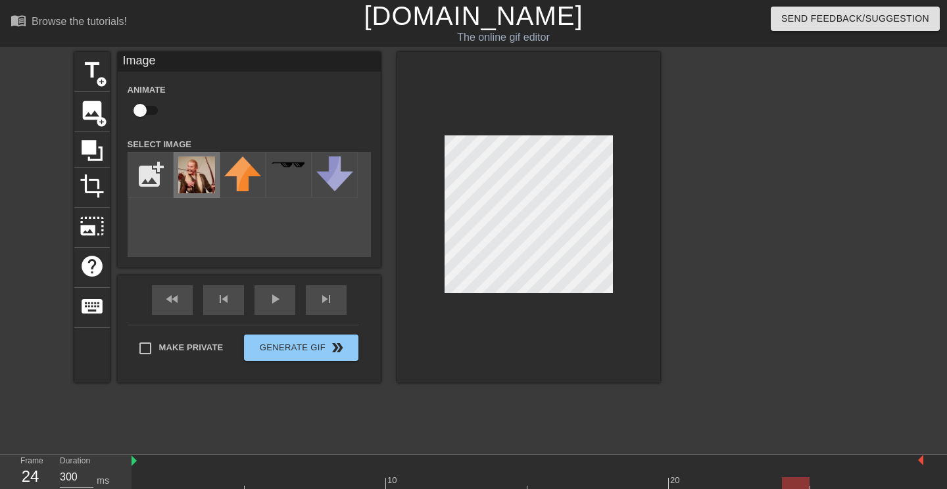
click at [193, 179] on img at bounding box center [196, 175] width 37 height 37
click at [258, 126] on div "Animate Select Image add_photo_alternate" at bounding box center [249, 170] width 243 height 176
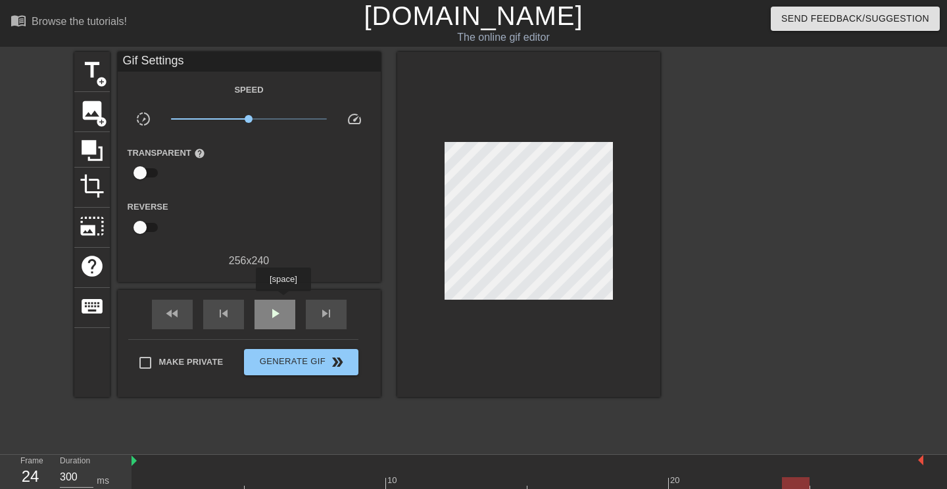
click at [285, 301] on div "play_arrow" at bounding box center [275, 315] width 41 height 30
type input "100"
click at [137, 170] on input "checkbox" at bounding box center [140, 172] width 75 height 25
checkbox input "true"
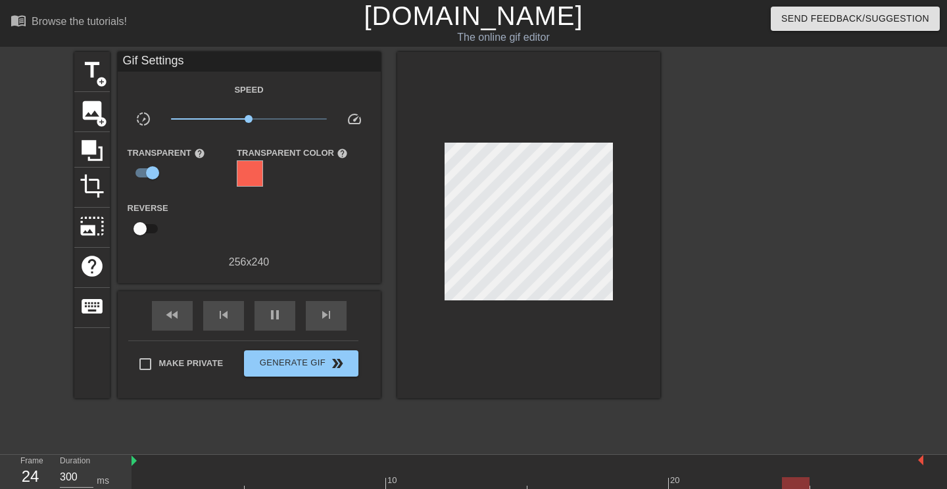
type input "100"
click at [255, 179] on div at bounding box center [250, 173] width 26 height 26
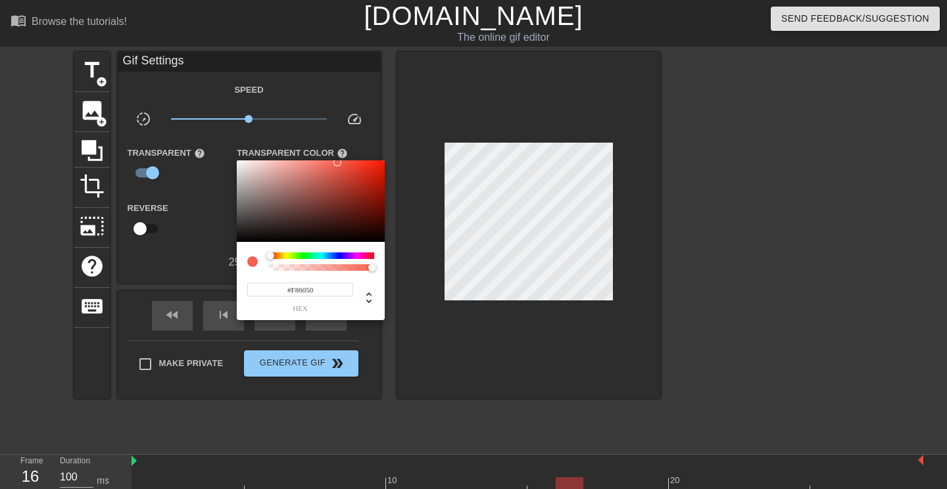
type input "#5066F8"
click at [337, 254] on div at bounding box center [321, 256] width 106 height 7
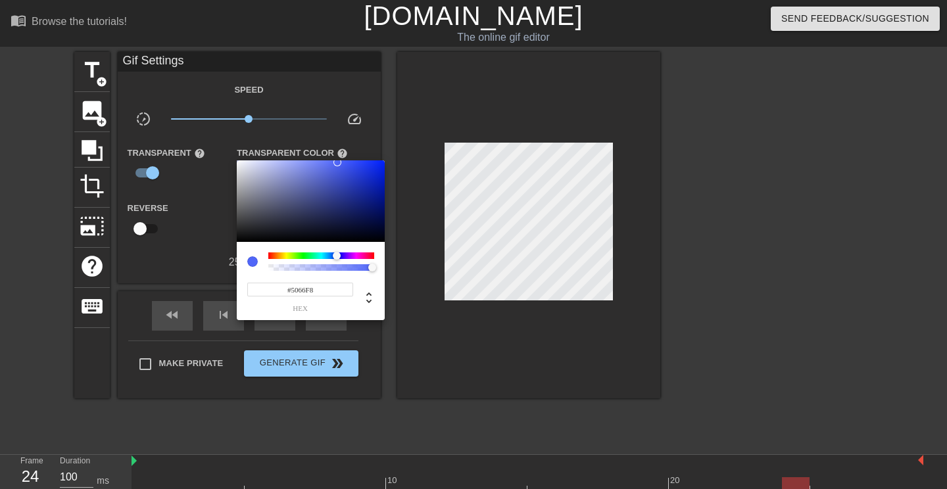
type input "300"
type input "#4E64F5"
type input "100"
type input "#3549F3"
type input "1100"
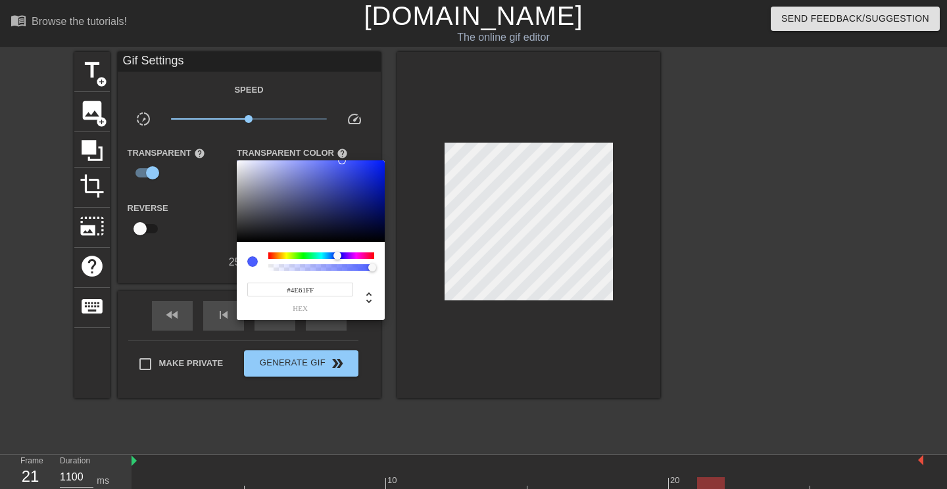
type input "#5163FF"
drag, startPoint x: 337, startPoint y: 164, endPoint x: 338, endPoint y: 150, distance: 13.8
click at [338, 151] on div "#5163FF hex" at bounding box center [473, 244] width 947 height 489
type input "100"
type input "81"
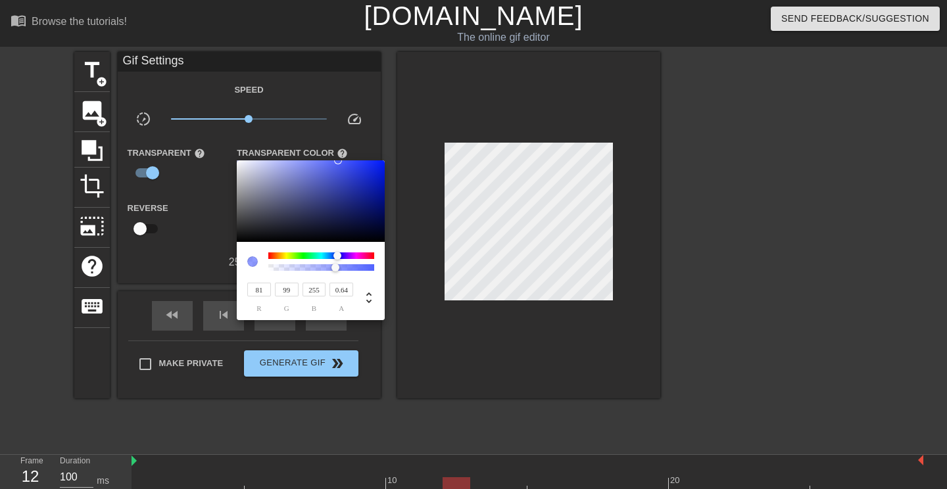
drag, startPoint x: 368, startPoint y: 266, endPoint x: 336, endPoint y: 266, distance: 32.2
click at [336, 266] on div at bounding box center [335, 268] width 8 height 8
type input "0.66"
type input "1100"
type input "1"
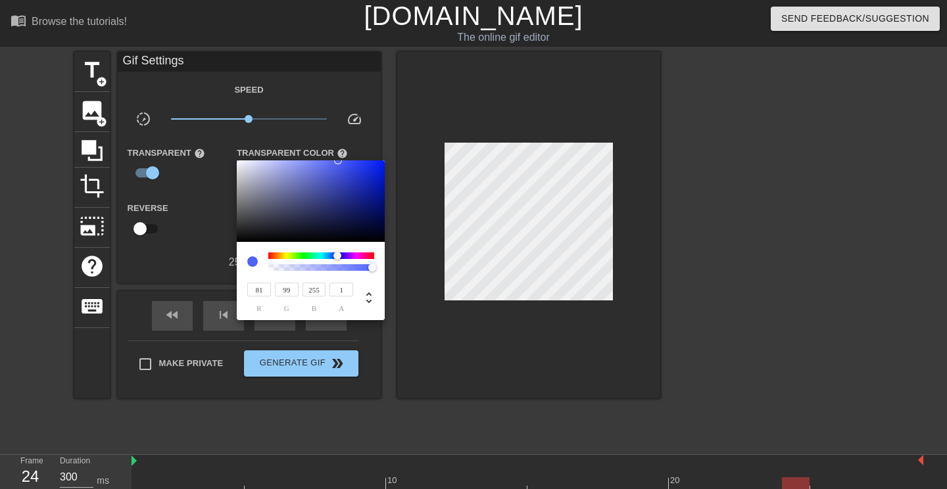
drag, startPoint x: 337, startPoint y: 268, endPoint x: 372, endPoint y: 268, distance: 34.9
click at [373, 268] on div at bounding box center [372, 268] width 8 height 8
type input "100"
type input "86"
type input "103"
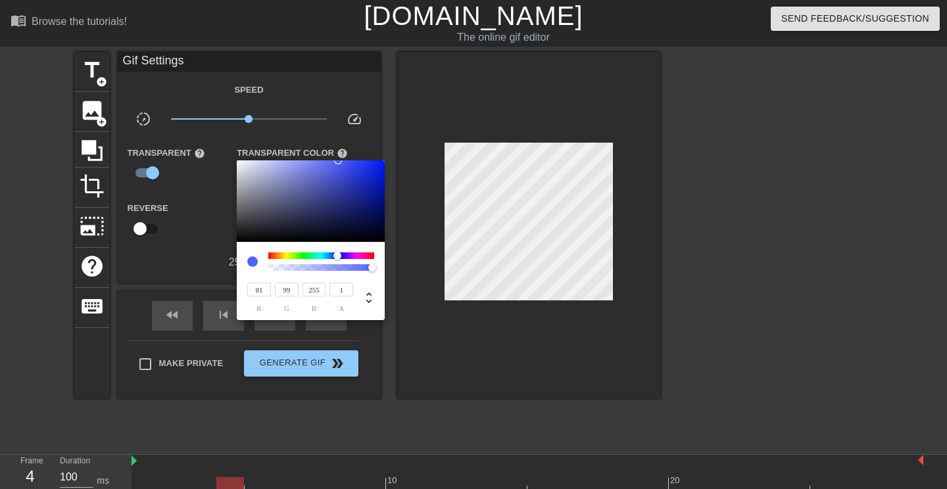
type input "253"
type input "87"
type input "104"
type input "91"
type input "108"
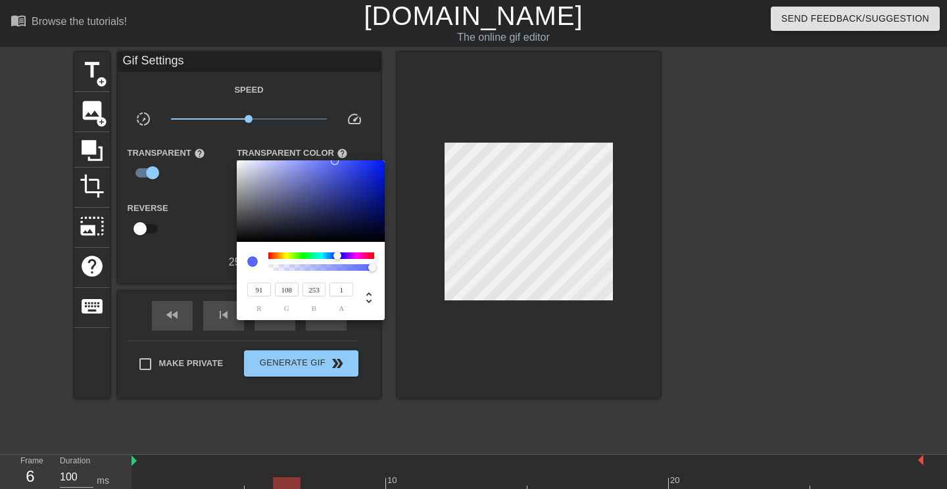
type input "106"
type input "121"
type input "249"
type input "116"
type input "130"
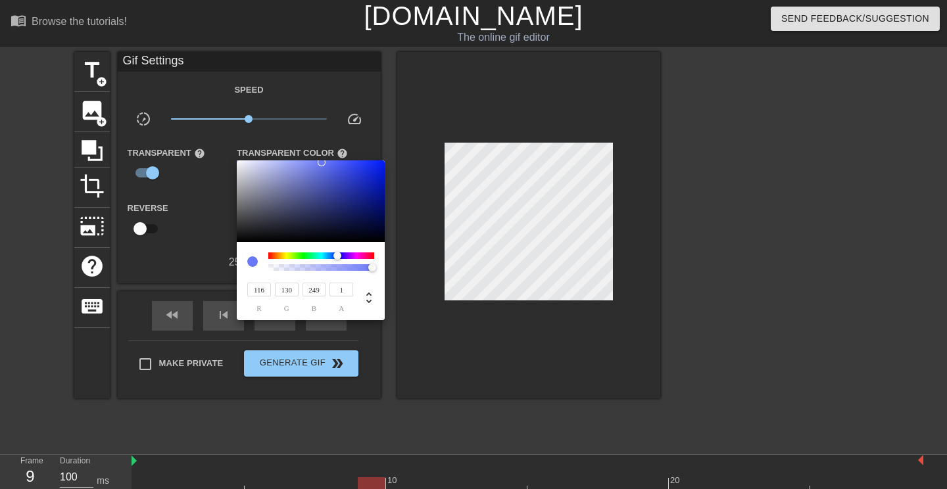
type input "121"
type input "134"
type input "247"
type input "123"
type input "136"
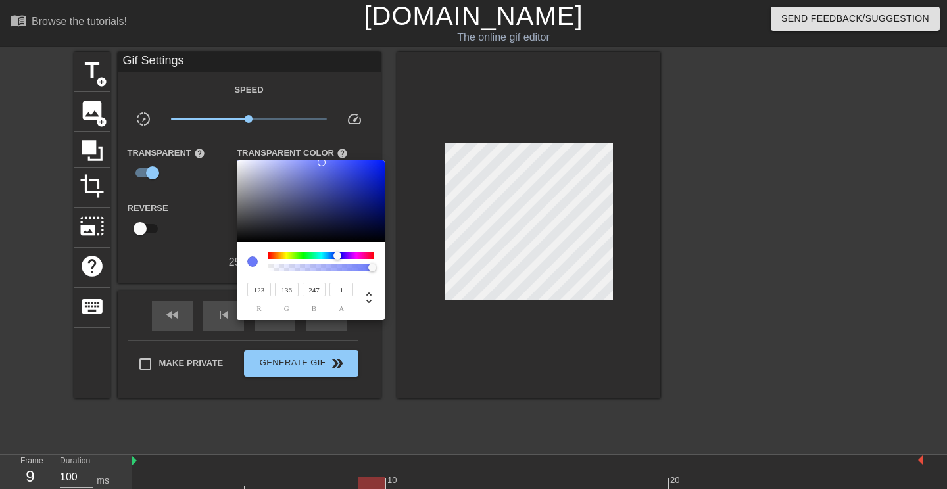
type input "124"
type input "137"
type input "125"
type input "138"
type input "126"
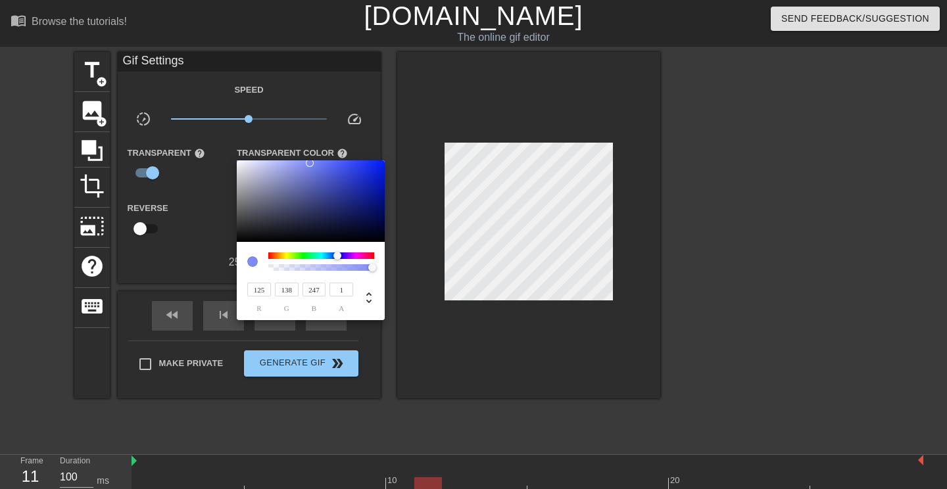
type input "139"
type input "127"
type input "140"
type input "130"
type input "142"
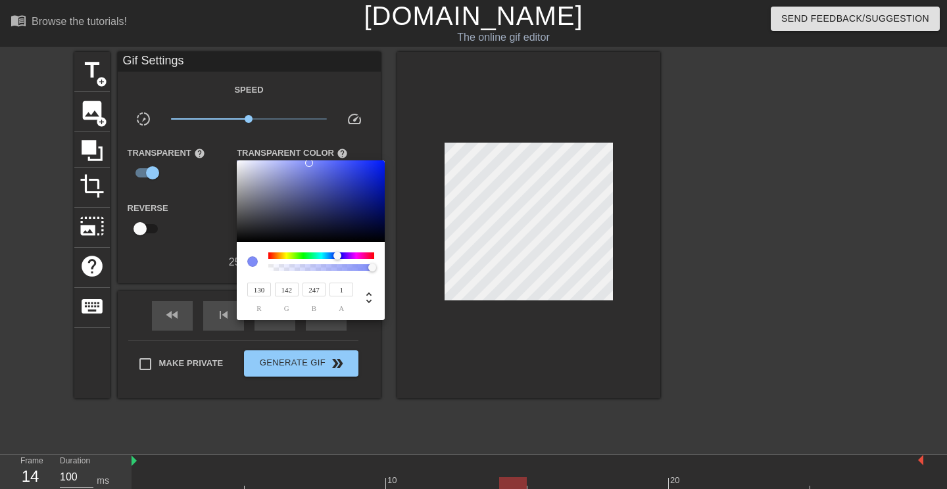
type input "128"
type input "140"
type input "239"
type input "123"
type input "134"
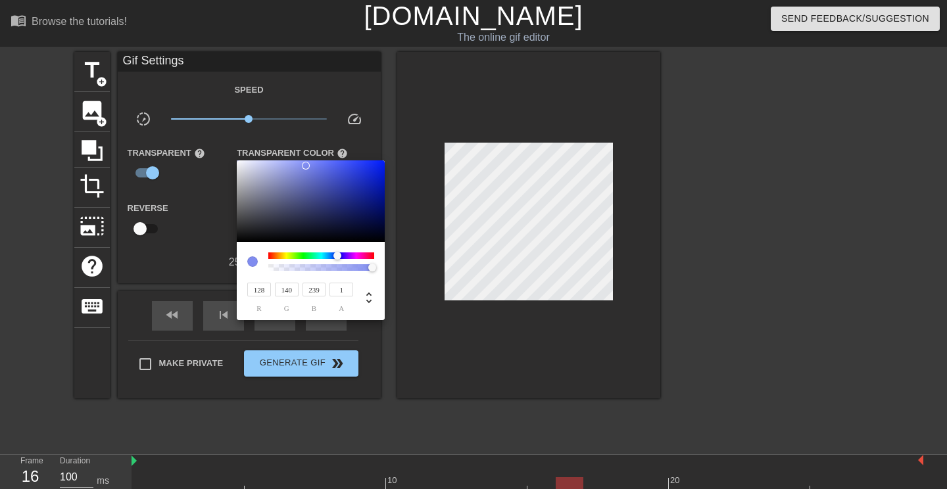
type input "224"
type input "117"
type input "127"
type input "210"
type input "111"
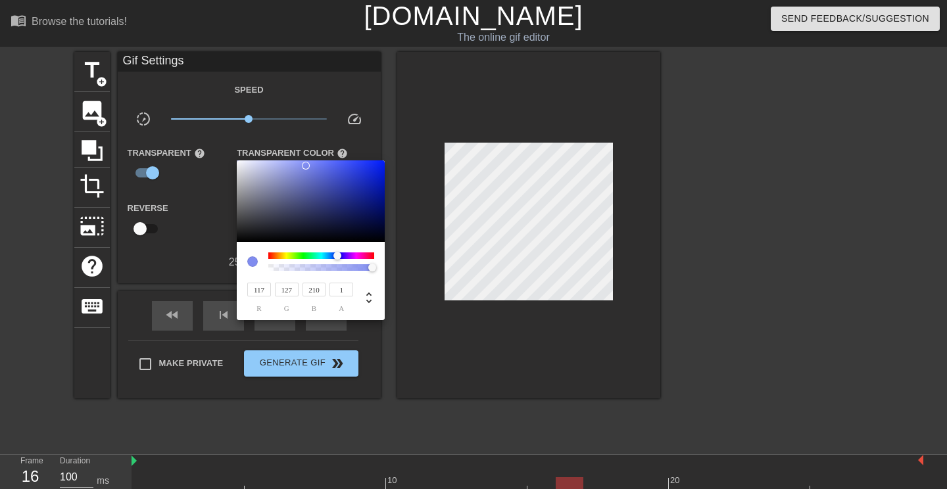
type input "120"
type input "199"
type input "109"
type input "118"
type input "195"
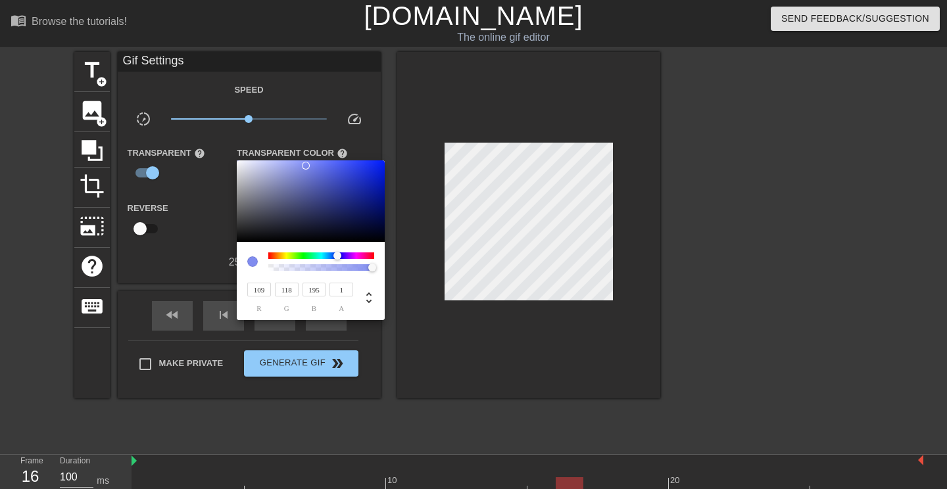
type input "110"
type input "191"
type input "111"
type input "119"
type input "189"
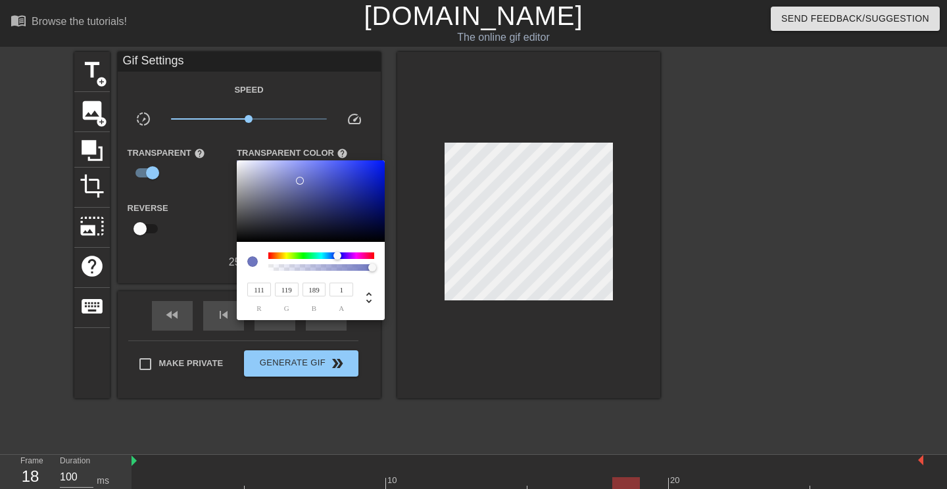
type input "115"
type input "122"
type input "185"
type input "117"
type input "124"
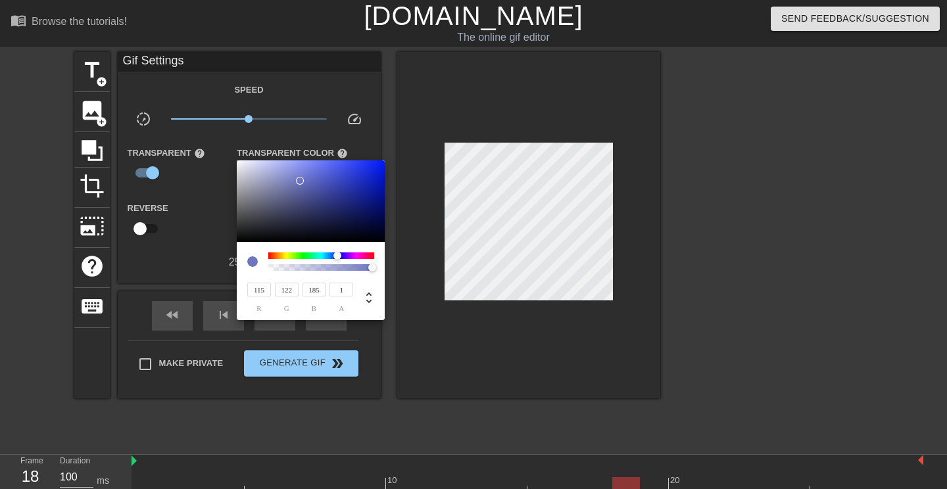
type input "181"
type input "1100"
type input "119"
type input "125"
type input "177"
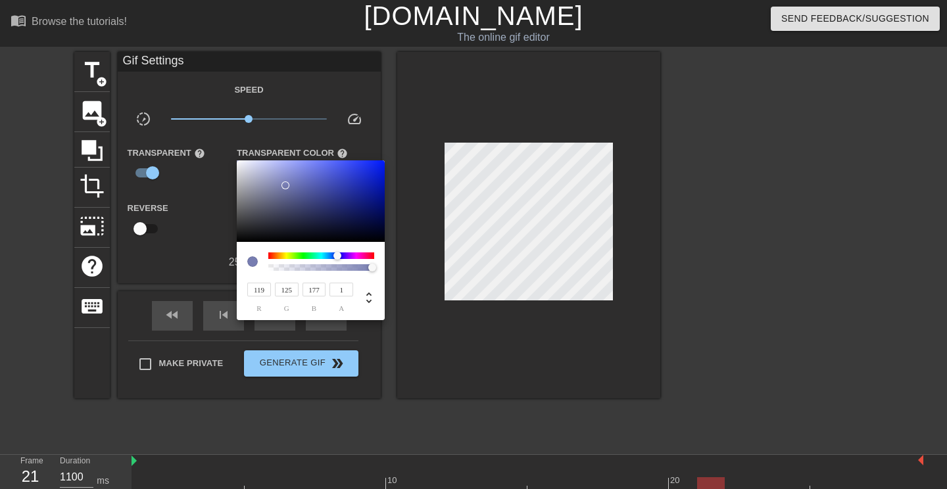
type input "120"
type input "126"
type input "119"
type input "125"
type input "175"
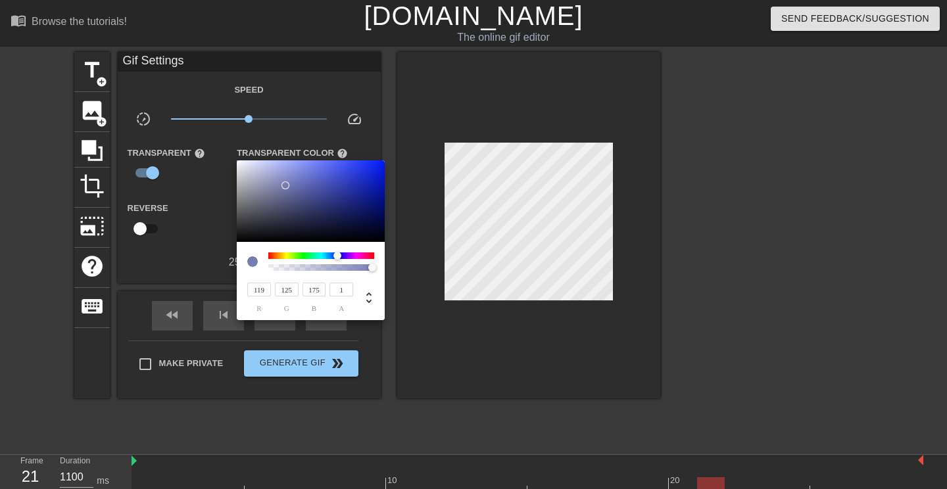
type input "116"
type input "122"
type input "173"
type input "103"
type input "109"
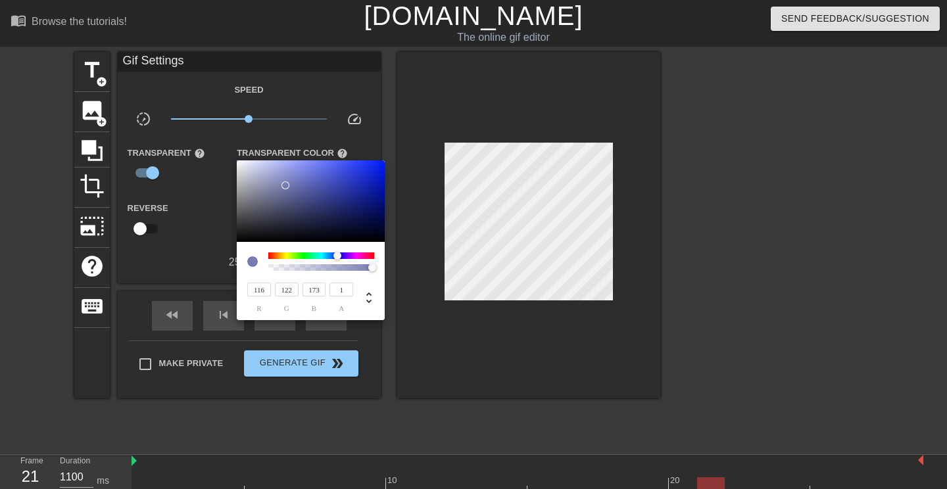
type input "160"
type input "80"
type input "86"
type input "138"
type input "69"
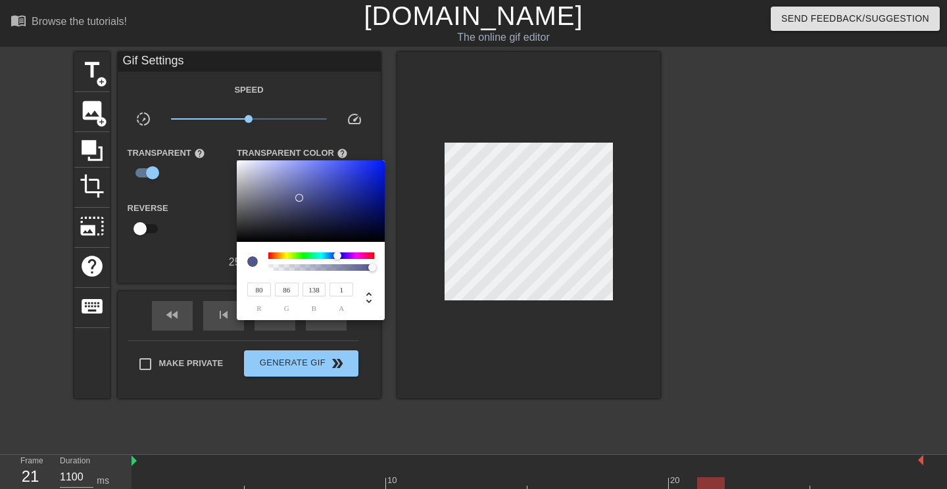
type input "75"
type input "127"
type input "65"
type input "71"
type input "123"
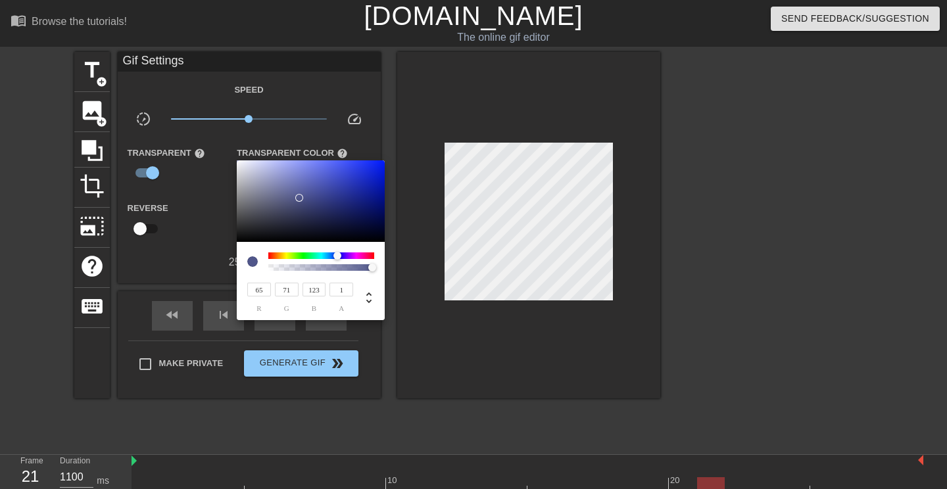
type input "64"
type input "70"
type input "61"
type input "67"
type input "121"
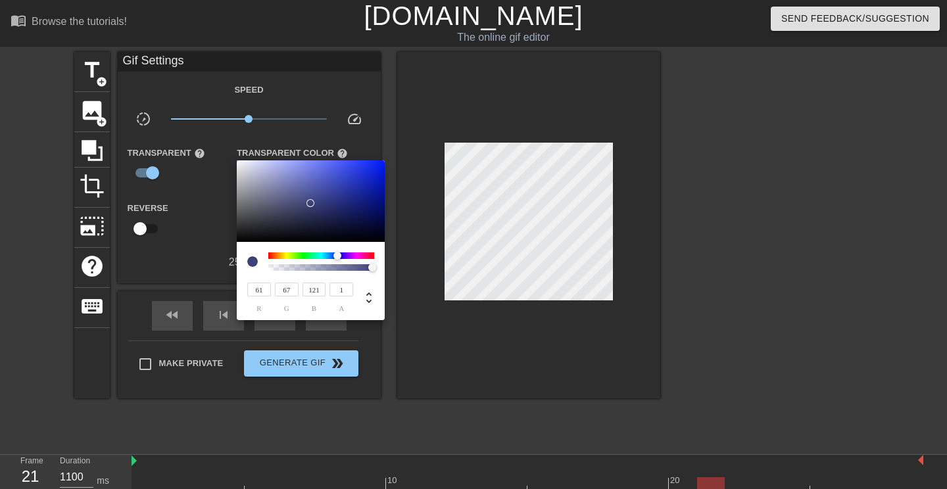
type input "59"
type input "65"
type input "57"
type input "63"
type input "56"
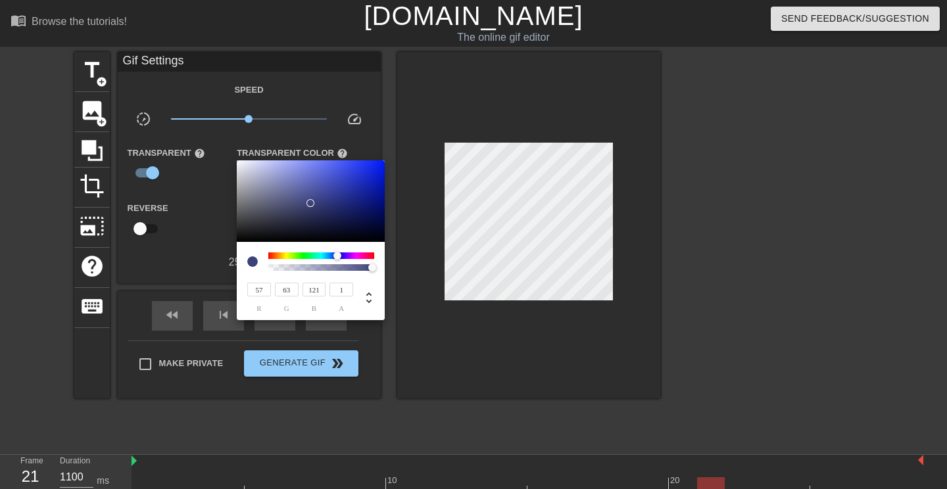
type input "62"
type input "133"
type input "54"
type input "60"
type input "52"
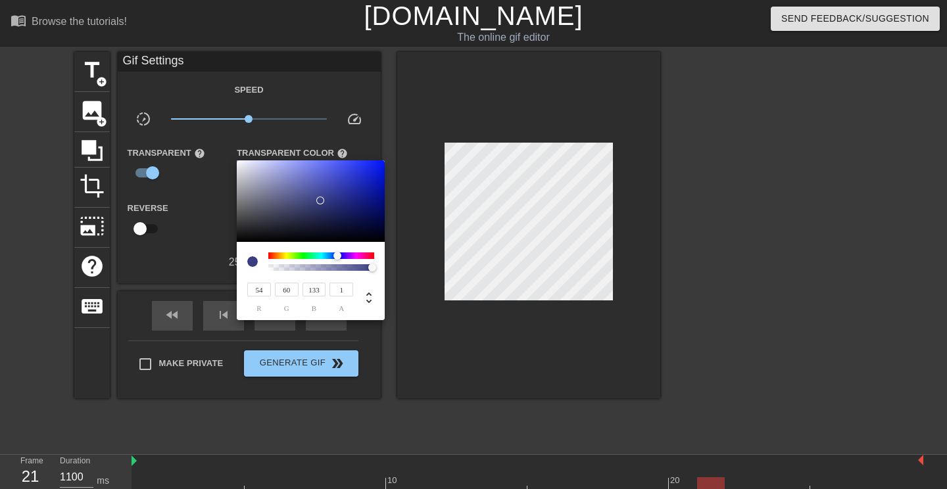
type input "58"
type input "51"
type input "57"
type input "100"
type input "50"
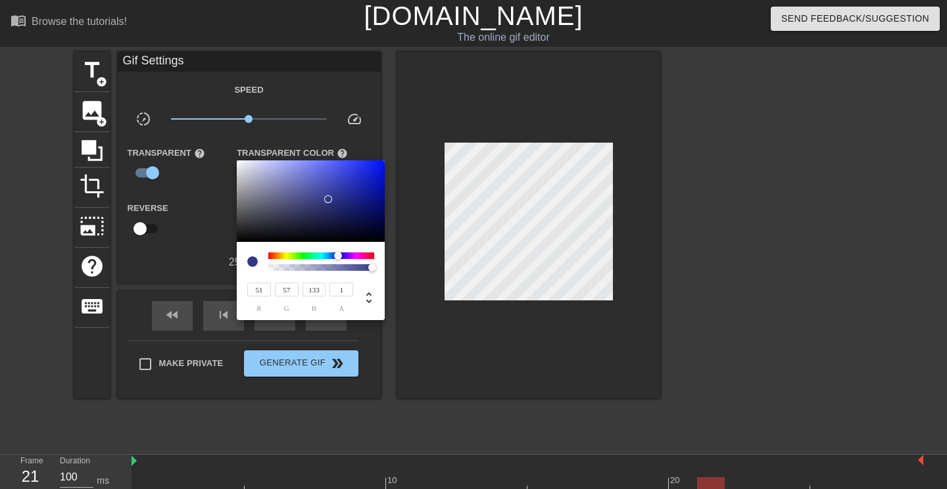
type input "56"
type input "48"
type input "54"
type input "131"
type input "45"
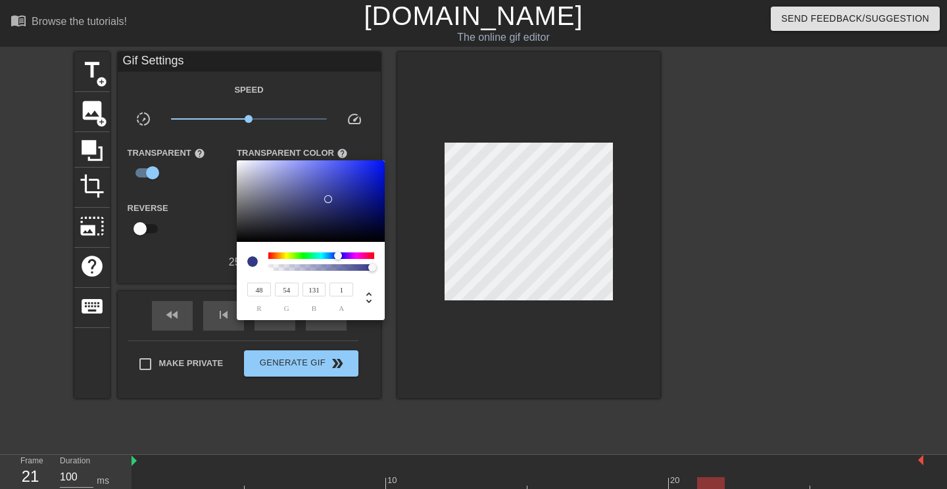
type input "51"
type input "127"
type input "43"
type input "49"
type input "123"
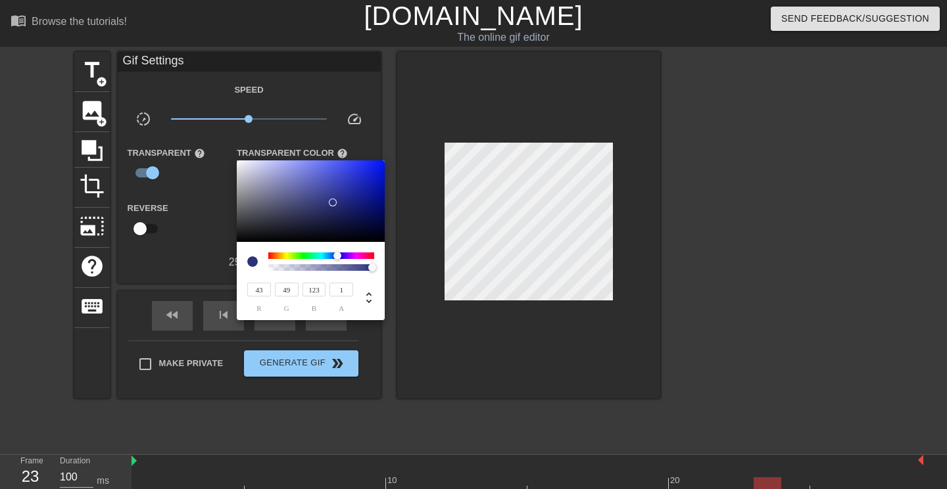
type input "300"
type input "42"
type input "47"
type input "121"
type input "40"
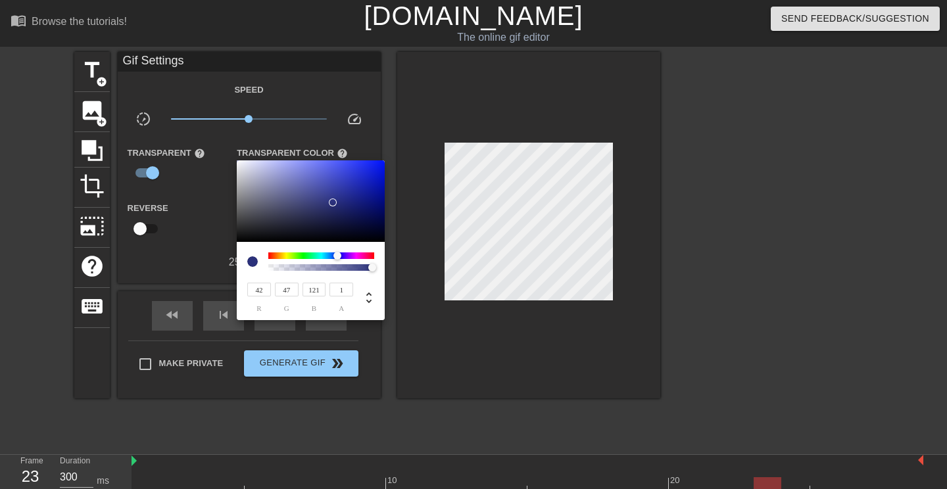
type input "45"
type input "119"
type input "39"
type input "44"
type input "40"
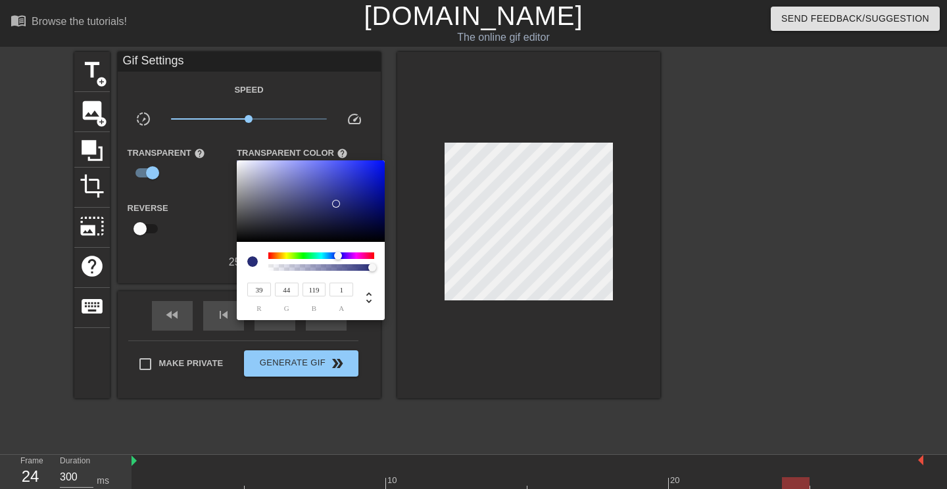
type input "45"
type input "123"
type input "100"
type input "42"
type input "48"
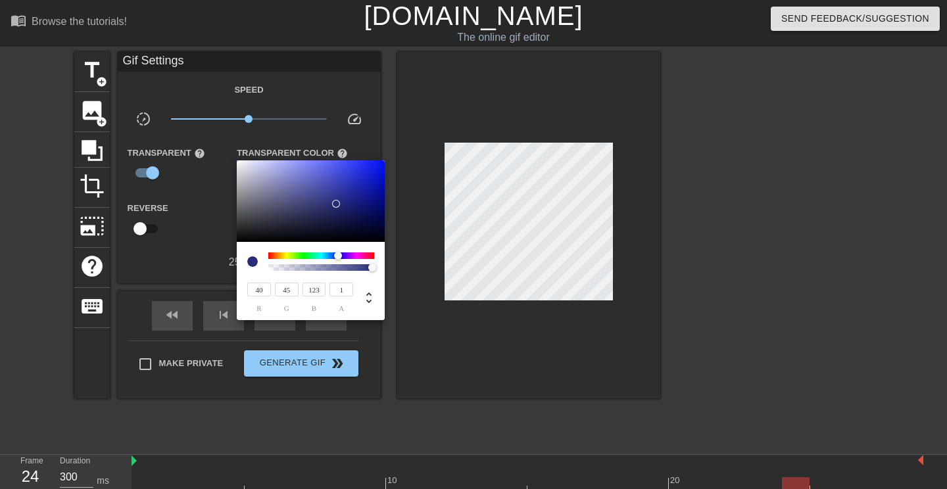
type input "131"
type input "46"
type input "53"
type input "148"
type input "50"
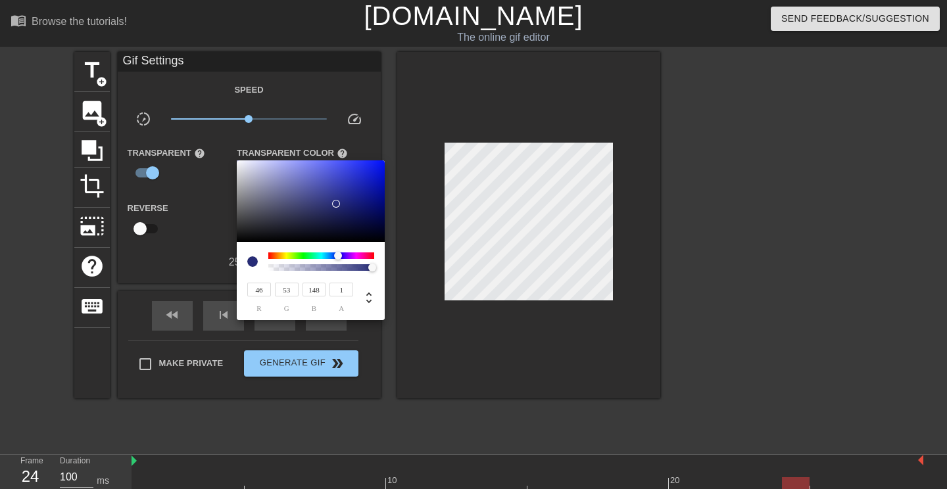
type input "58"
type input "166"
type input "51"
type input "59"
type input "171"
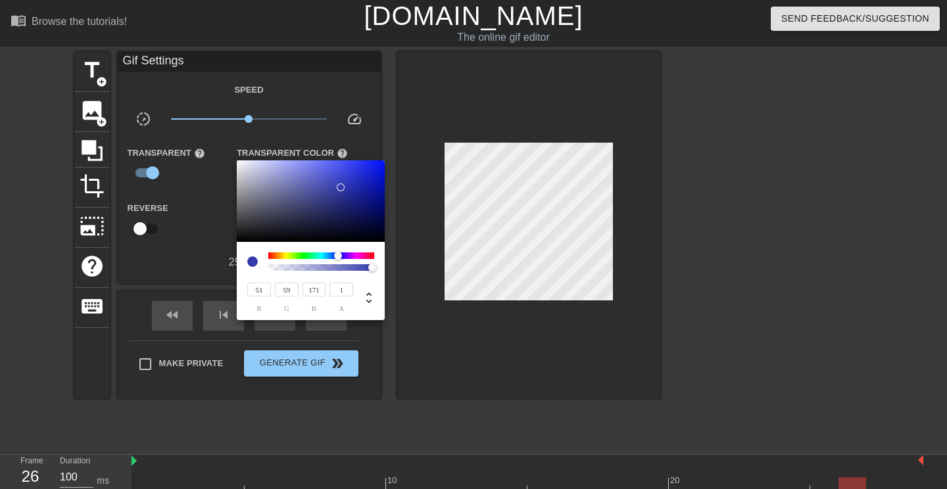
type input "52"
type input "60"
type input "175"
type input "53"
type input "62"
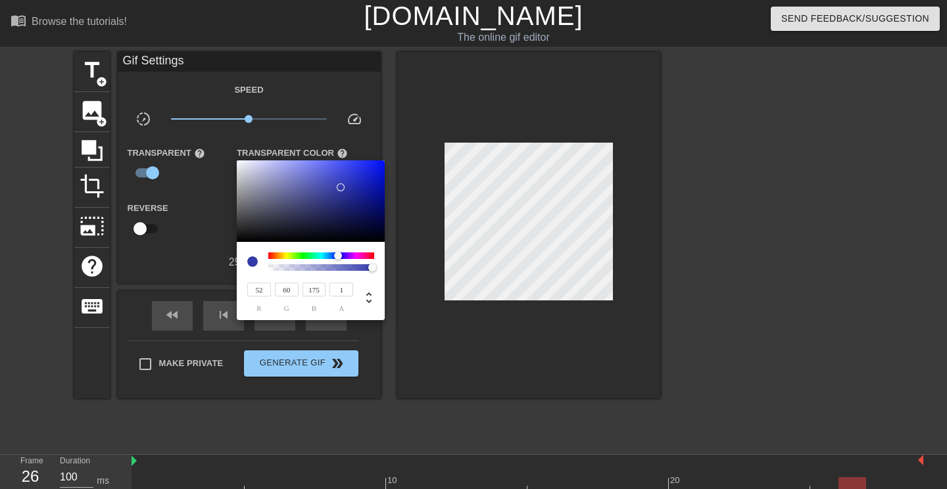
type input "179"
type input "55"
type input "64"
type input "183"
type input "56"
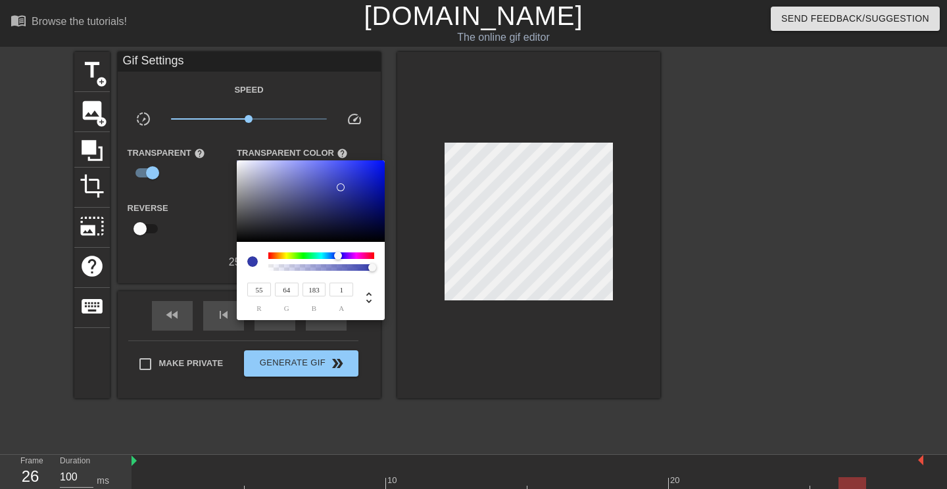
type input "65"
type input "187"
type input "66"
type input "189"
type input "57"
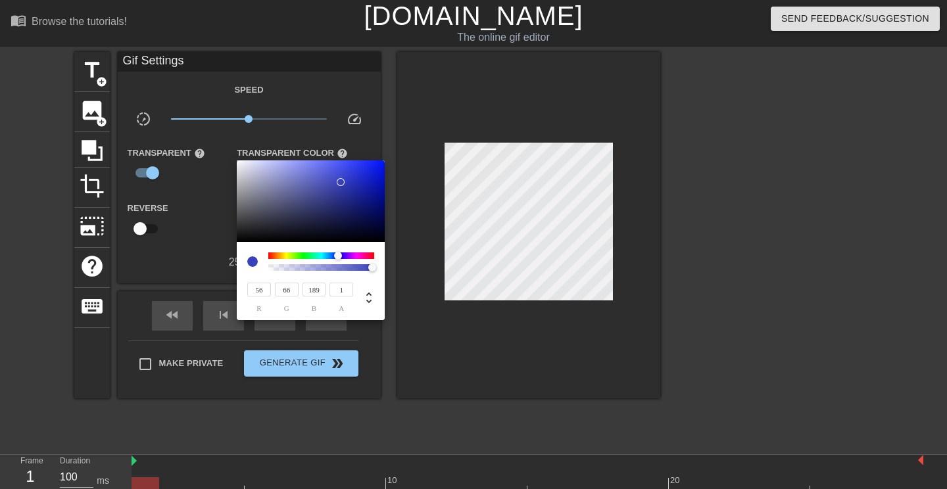
type input "67"
type input "191"
type input "58"
type input "69"
type input "195"
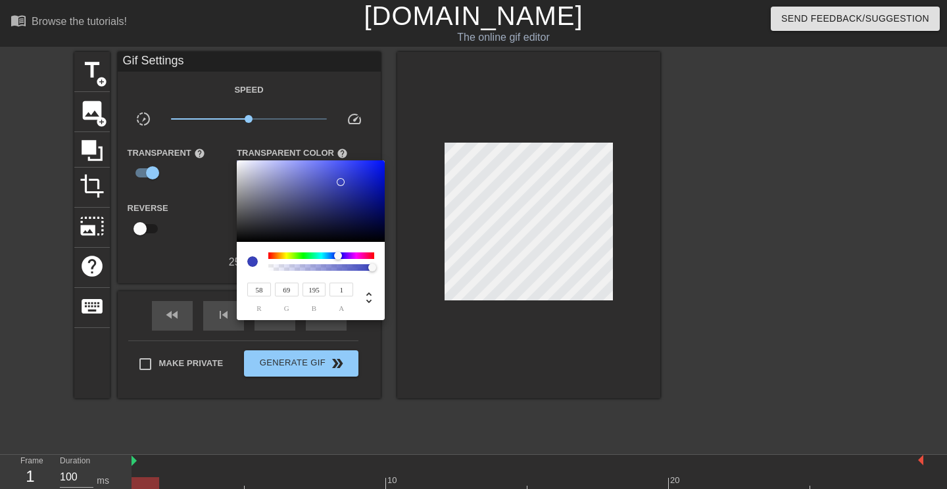
type input "59"
type input "70"
type input "197"
type input "60"
type input "71"
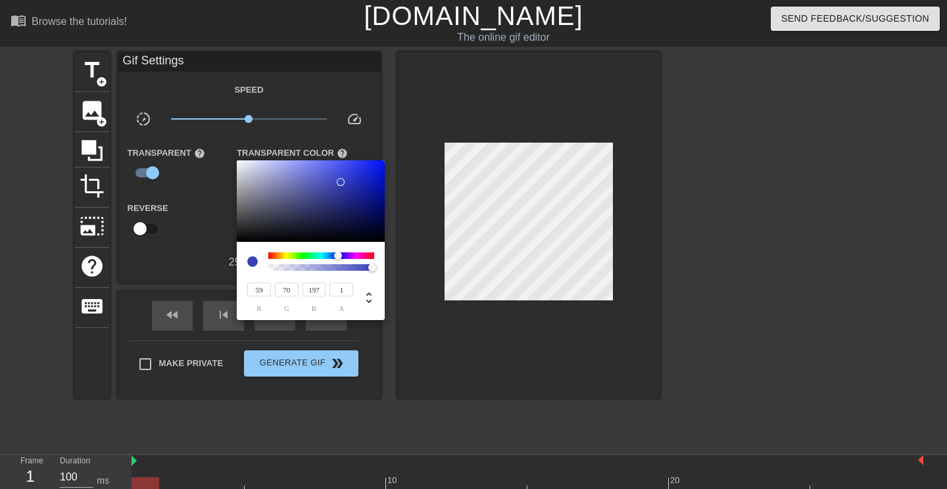
type input "201"
type input "61"
type input "72"
type input "203"
type input "73"
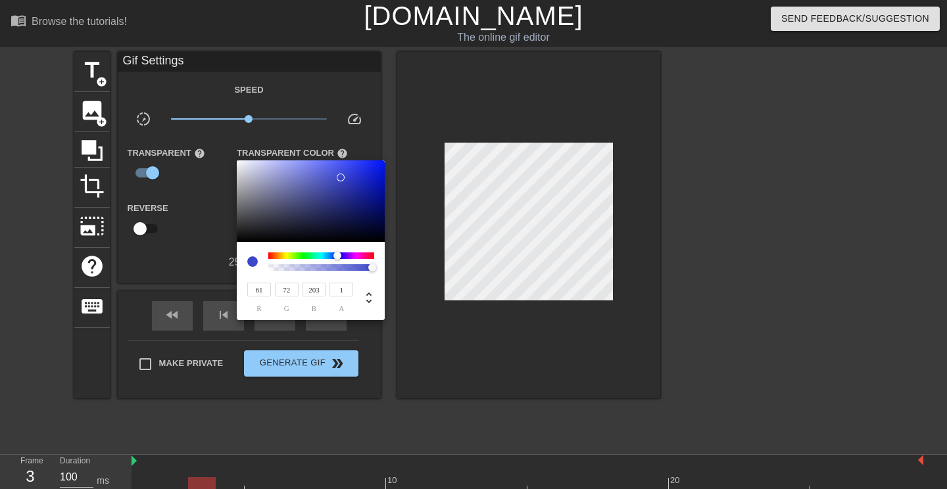
type input "206"
type input "62"
type input "74"
type input "208"
type input "63"
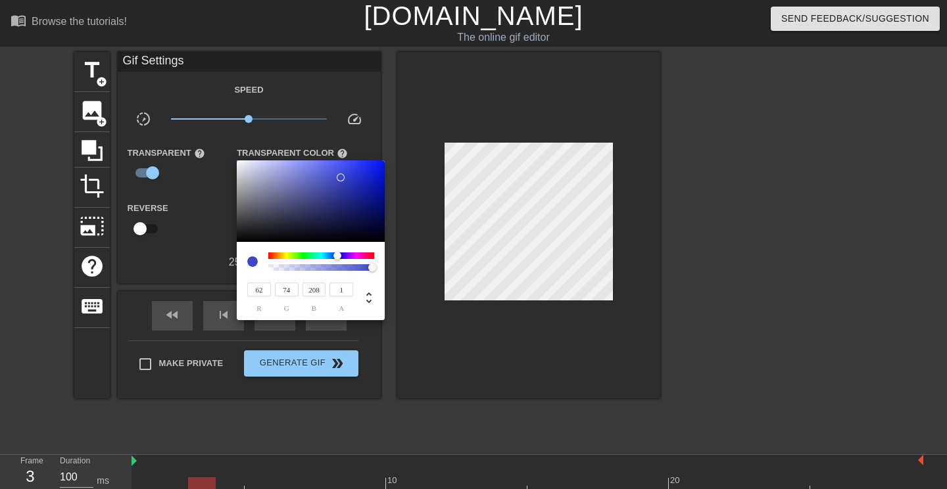
type input "75"
type input "212"
type input "64"
type input "76"
type input "214"
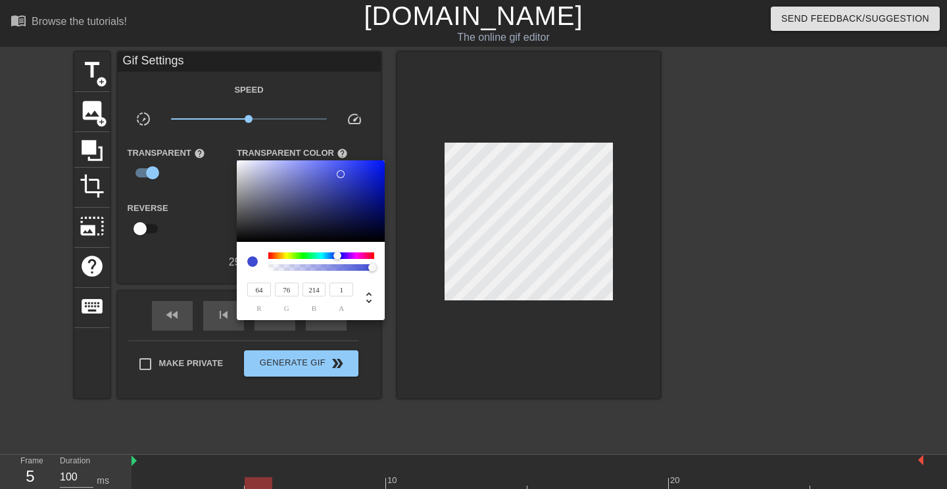
type input "77"
type input "216"
type input "65"
type input "78"
type input "218"
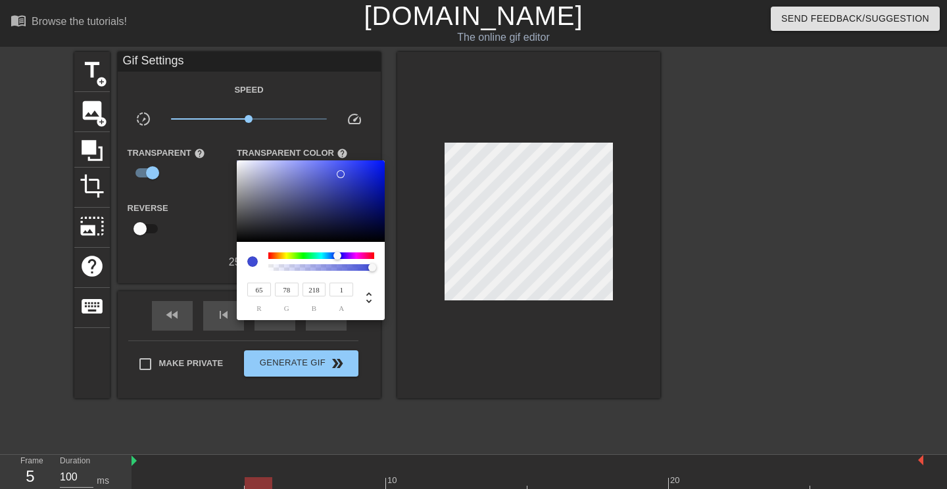
type input "67"
type input "80"
type input "222"
type input "69"
type input "82"
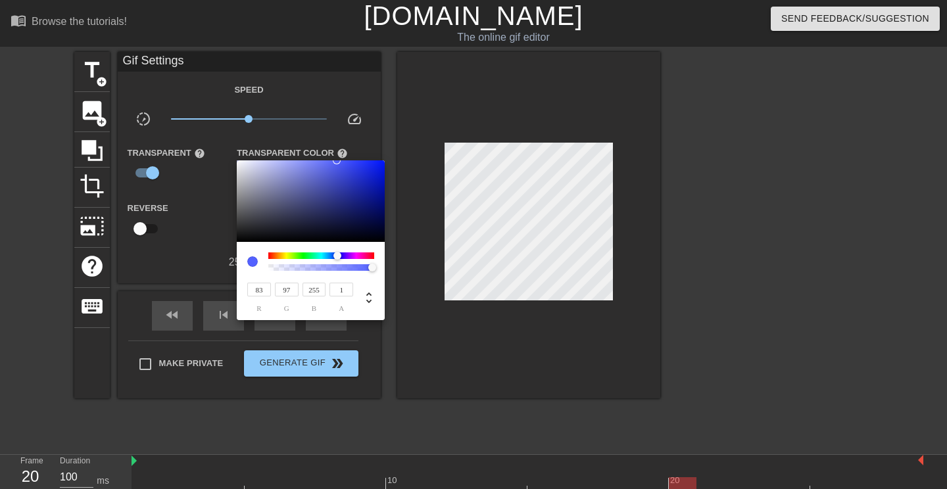
click at [336, 159] on div "83 r 97 g 255 b 1 a" at bounding box center [473, 244] width 947 height 489
click at [206, 207] on div at bounding box center [473, 244] width 947 height 489
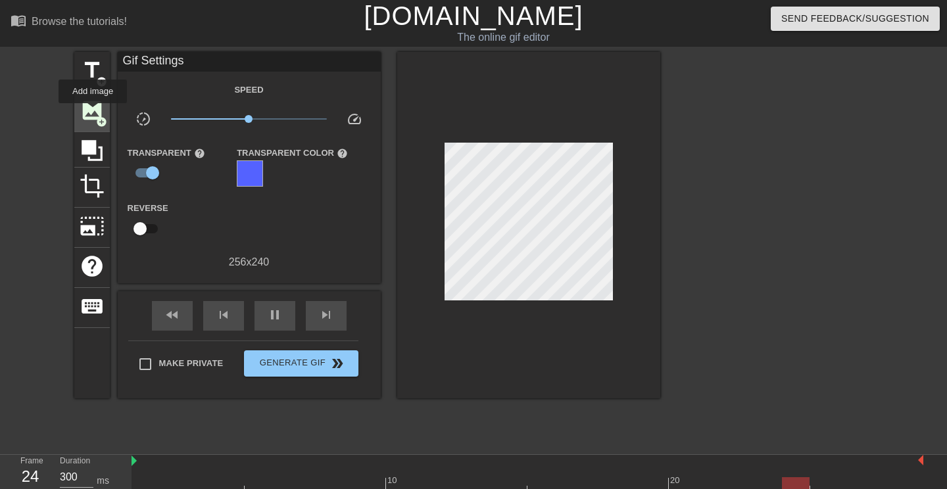
click at [93, 112] on span "image" at bounding box center [92, 110] width 25 height 25
click at [93, 111] on span "image" at bounding box center [92, 110] width 25 height 25
click at [89, 116] on span "image" at bounding box center [92, 110] width 25 height 25
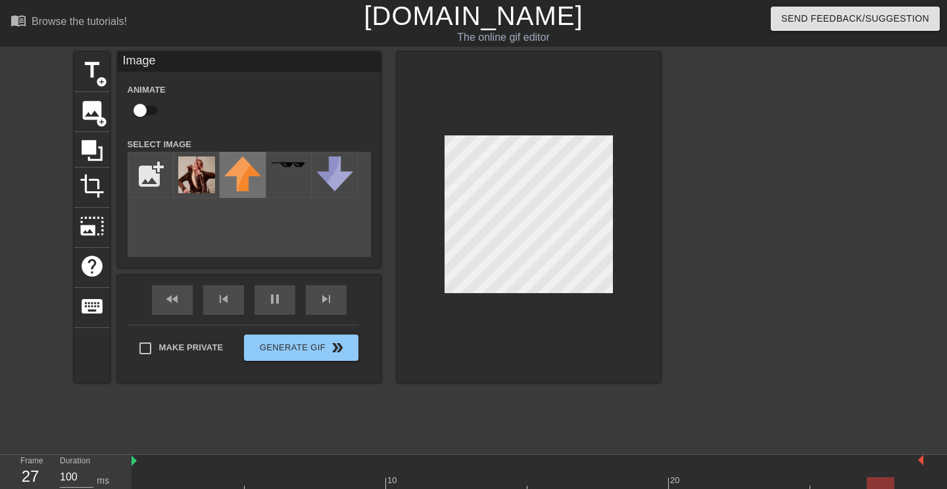
click at [250, 185] on img at bounding box center [242, 174] width 37 height 35
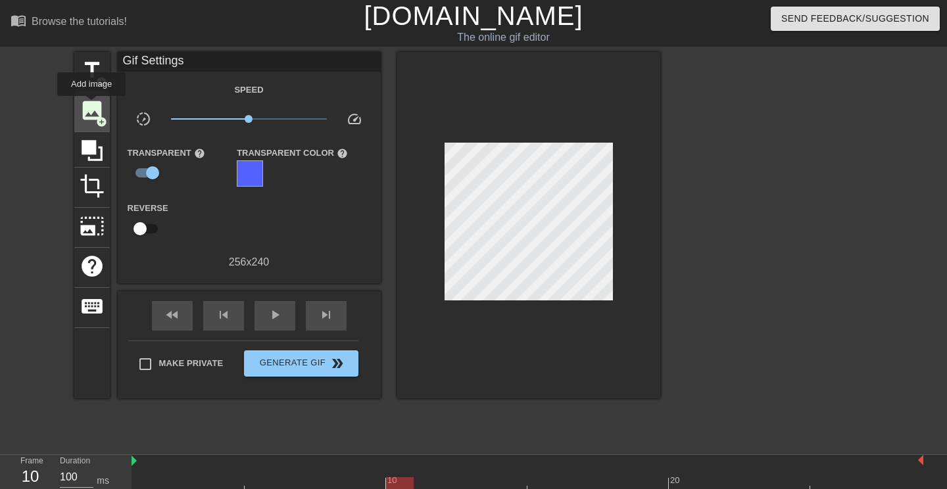
click at [92, 105] on span "image" at bounding box center [92, 110] width 25 height 25
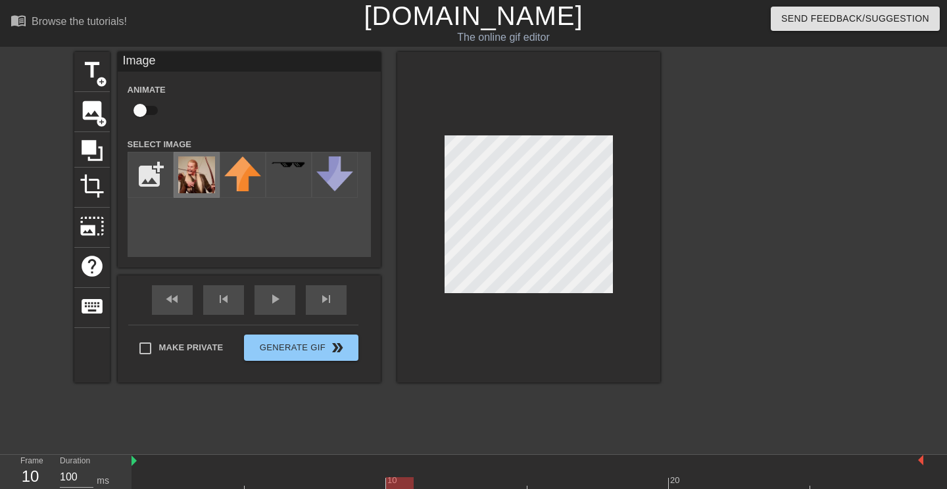
click at [189, 174] on img at bounding box center [196, 175] width 37 height 37
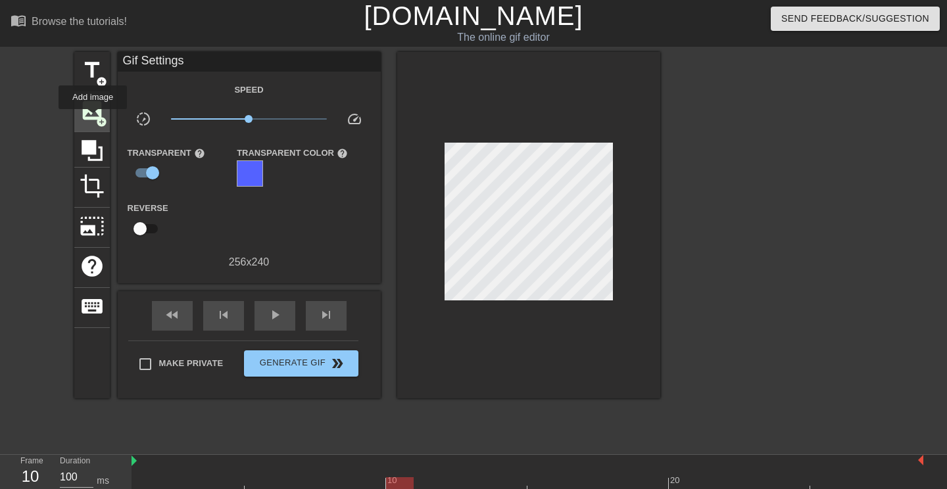
click at [92, 117] on span "image" at bounding box center [92, 110] width 25 height 25
click at [101, 109] on span "image" at bounding box center [92, 110] width 25 height 25
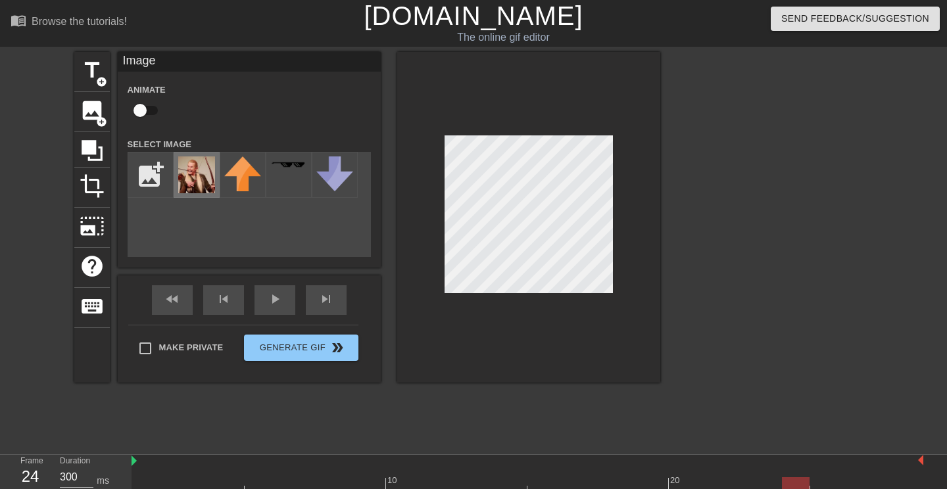
click at [200, 175] on img at bounding box center [196, 175] width 37 height 37
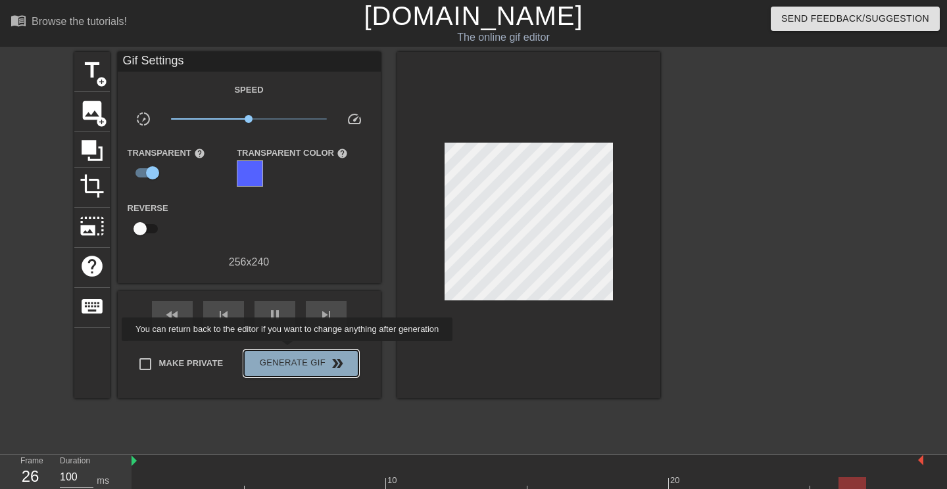
click at [296, 351] on button "Generate Gif double_arrow" at bounding box center [301, 364] width 114 height 26
